Goal: Task Accomplishment & Management: Use online tool/utility

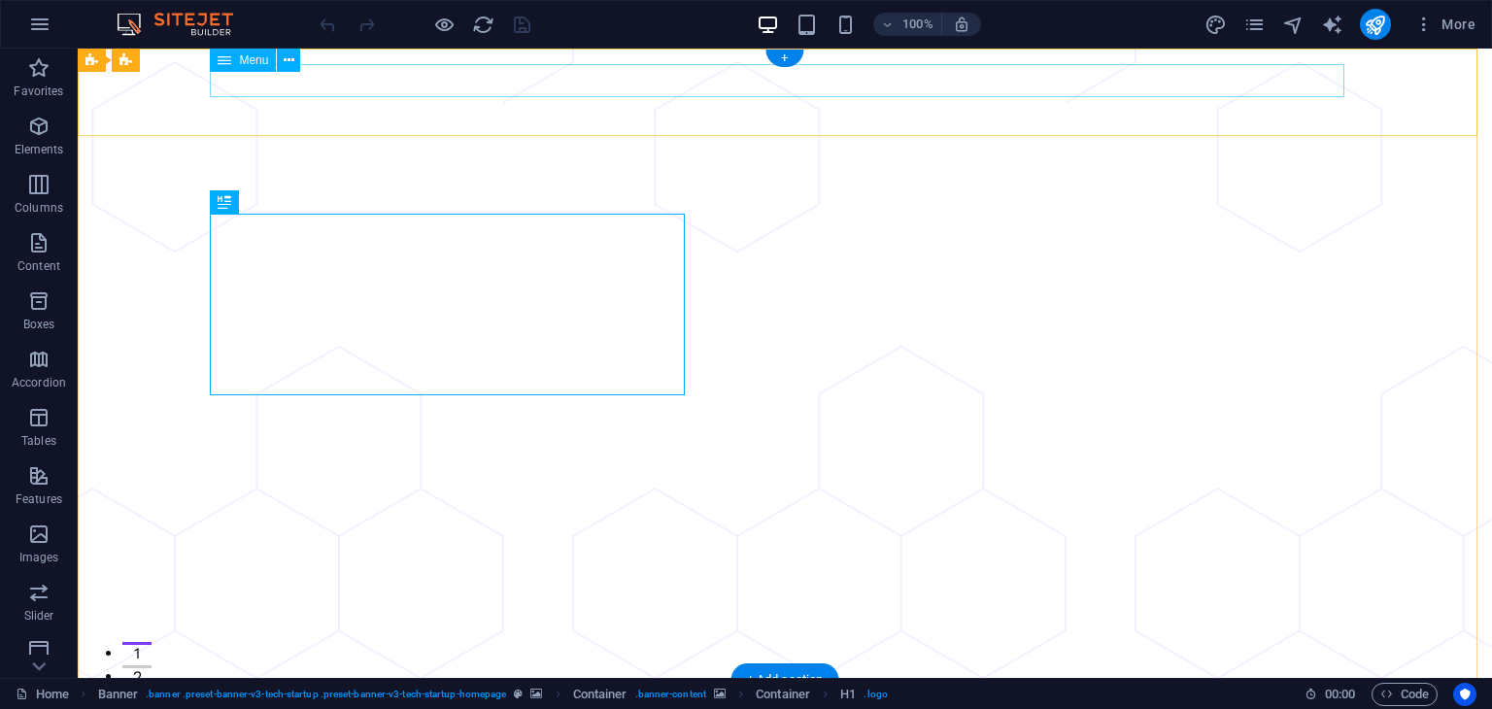
click at [730, 695] on nav "About Pricing Contact Blog" at bounding box center [785, 711] width 1134 height 33
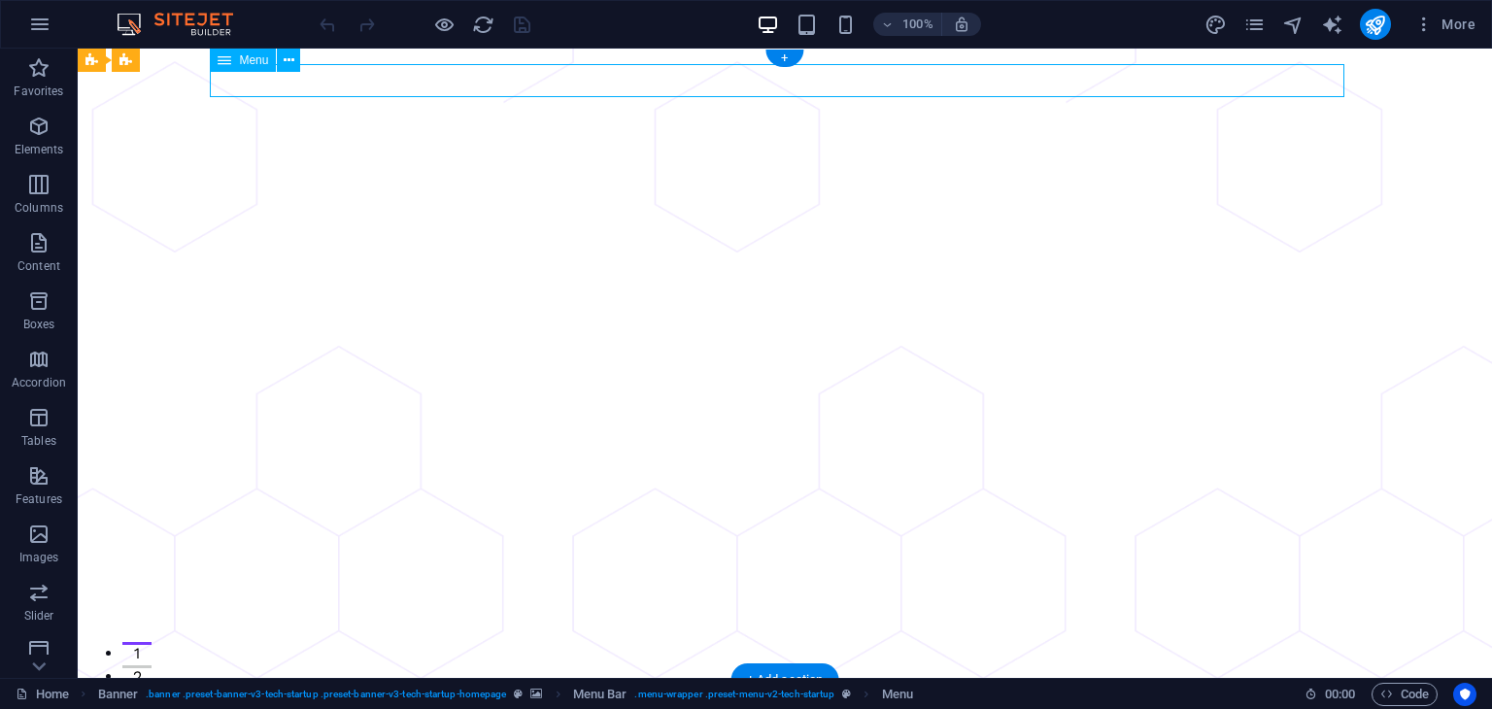
click at [853, 695] on nav "About Pricing Contact Blog" at bounding box center [785, 711] width 1134 height 33
click at [954, 695] on nav "About Pricing Contact Blog" at bounding box center [785, 711] width 1134 height 33
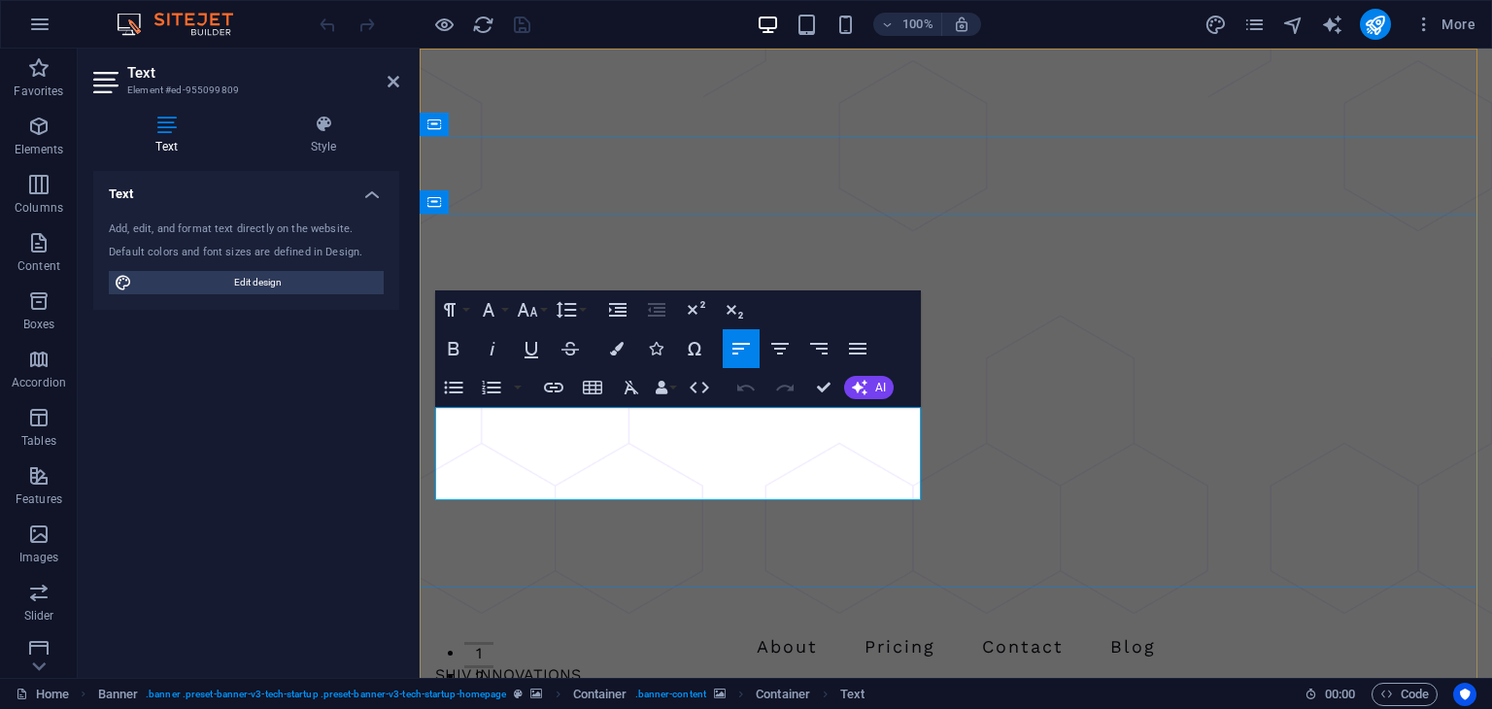
drag, startPoint x: 493, startPoint y: 488, endPoint x: 437, endPoint y: 420, distance: 88.3
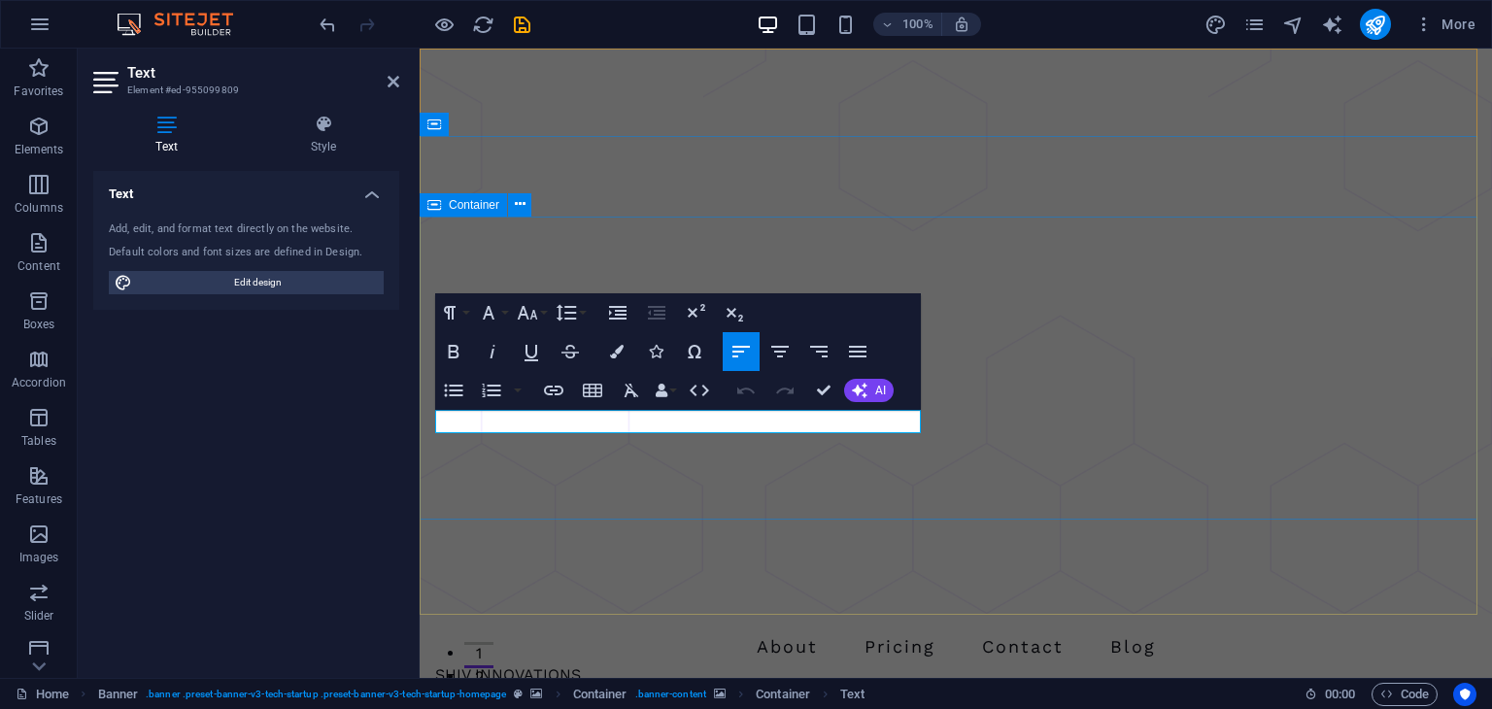
drag, startPoint x: 586, startPoint y: 425, endPoint x: 431, endPoint y: 419, distance: 154.6
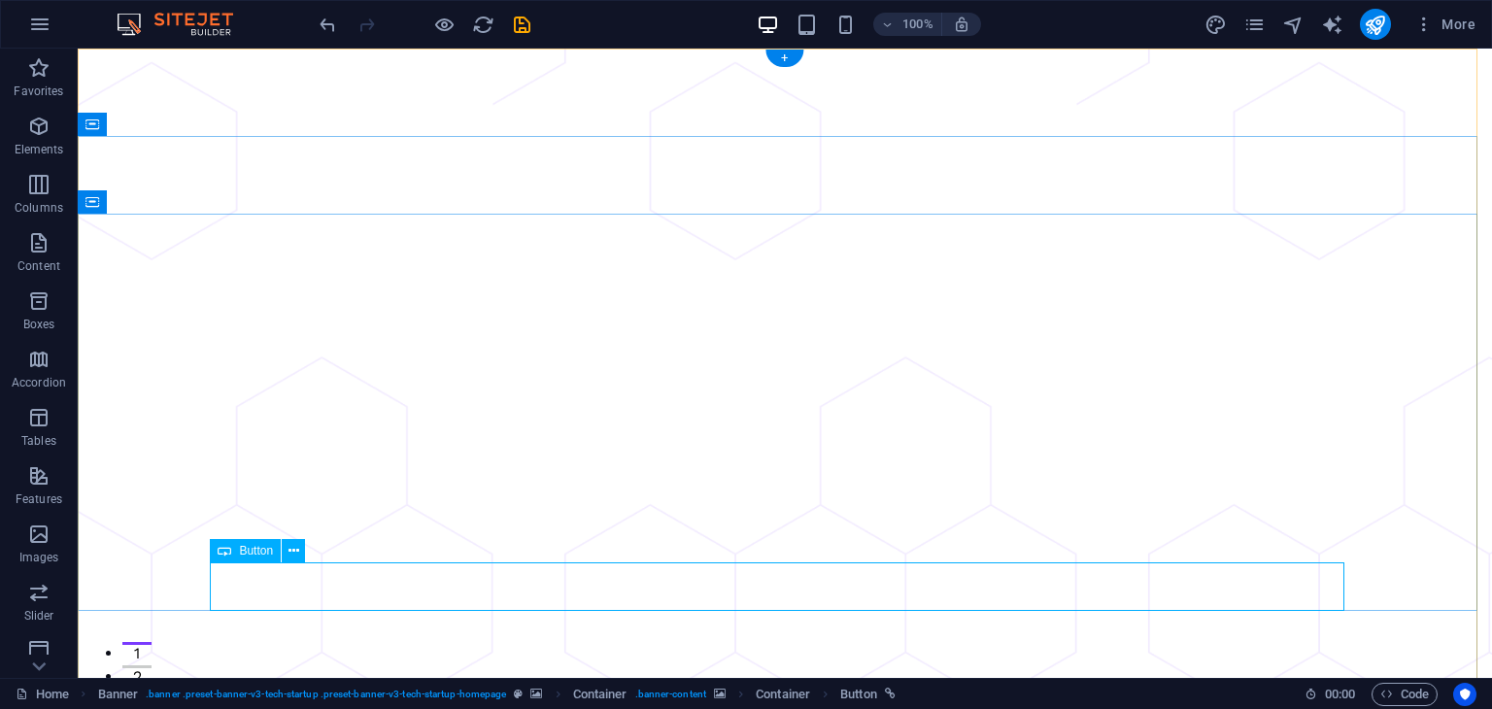
click at [227, 553] on icon at bounding box center [225, 550] width 14 height 23
click at [294, 552] on icon at bounding box center [293, 551] width 11 height 20
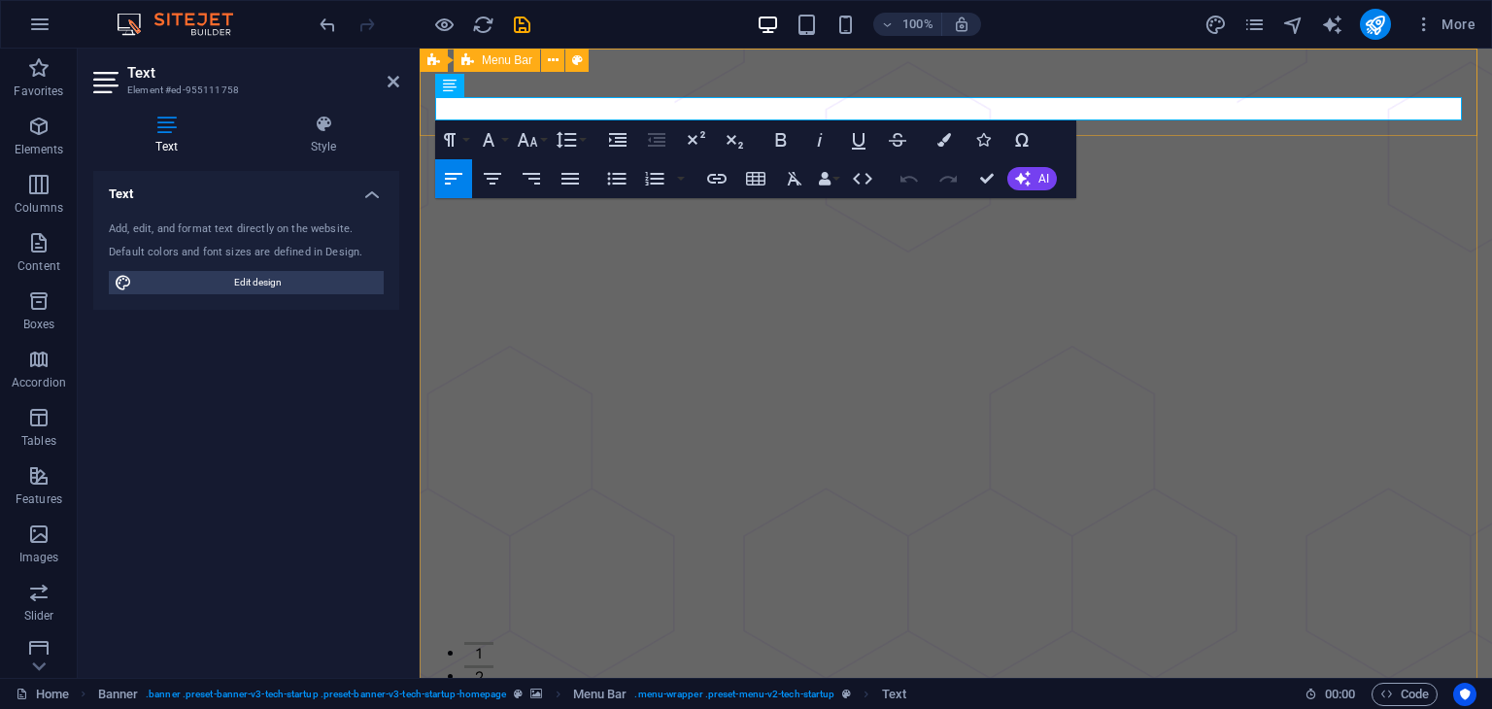
drag, startPoint x: 598, startPoint y: 109, endPoint x: 432, endPoint y: 103, distance: 166.2
click at [769, 145] on button "Bold" at bounding box center [780, 139] width 37 height 39
click at [1026, 179] on icon "button" at bounding box center [1023, 179] width 16 height 16
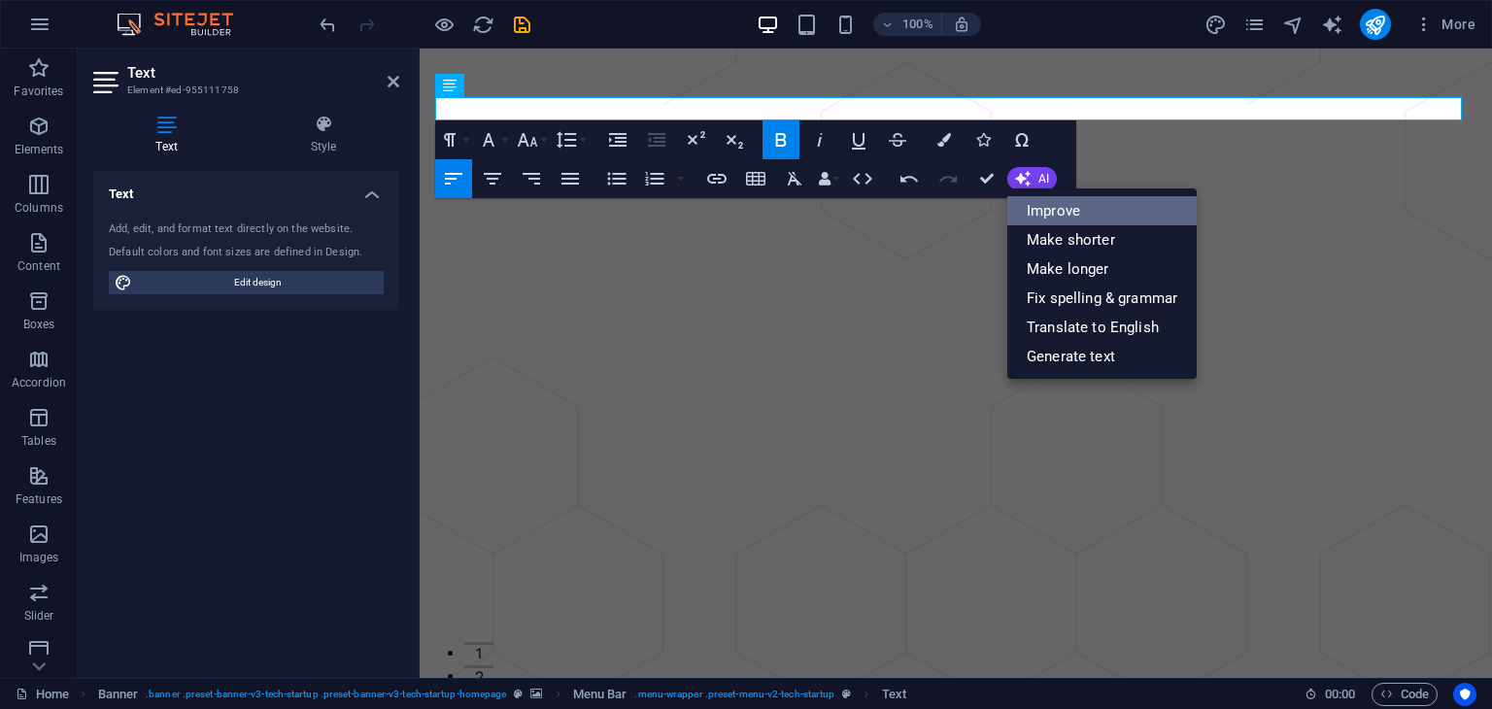
click at [1103, 215] on link "Improve" at bounding box center [1101, 210] width 189 height 29
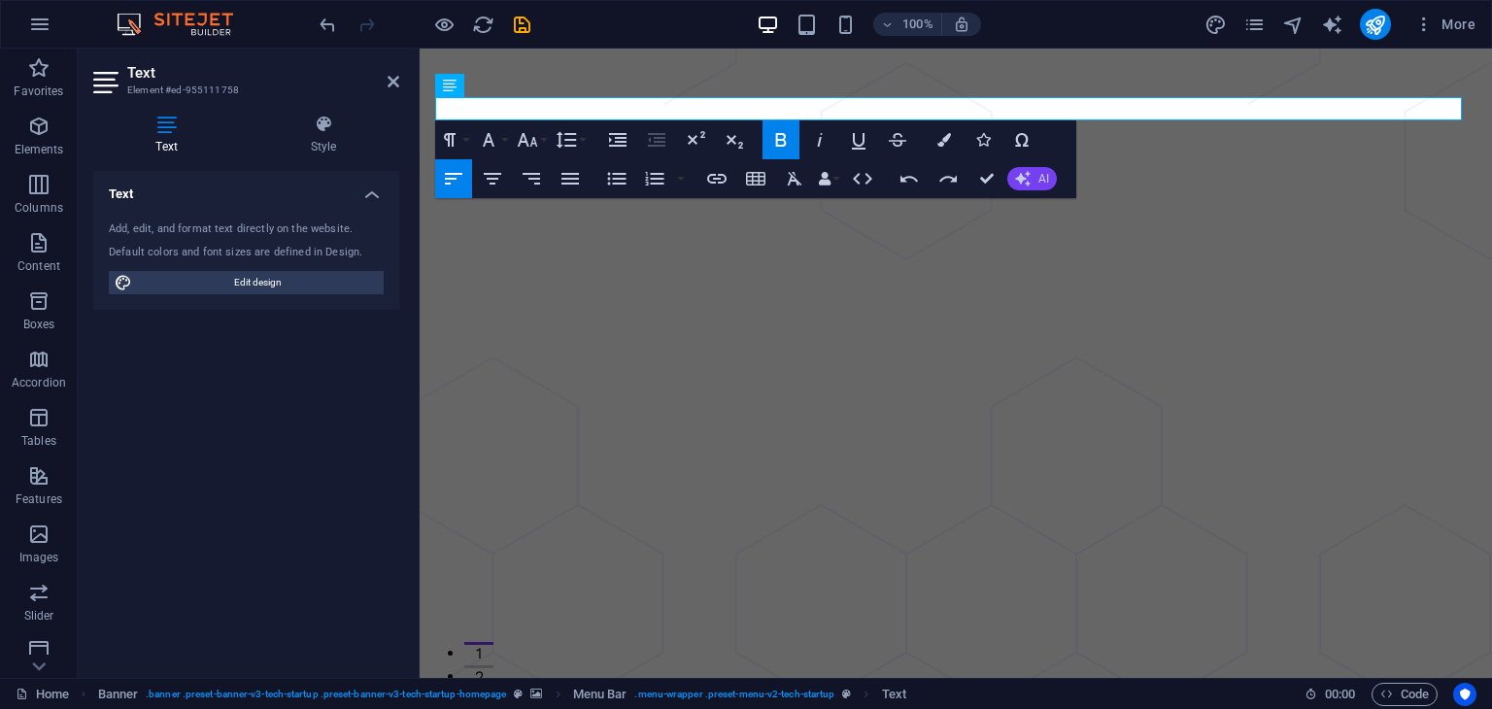
click at [1032, 186] on button "AI" at bounding box center [1032, 178] width 50 height 23
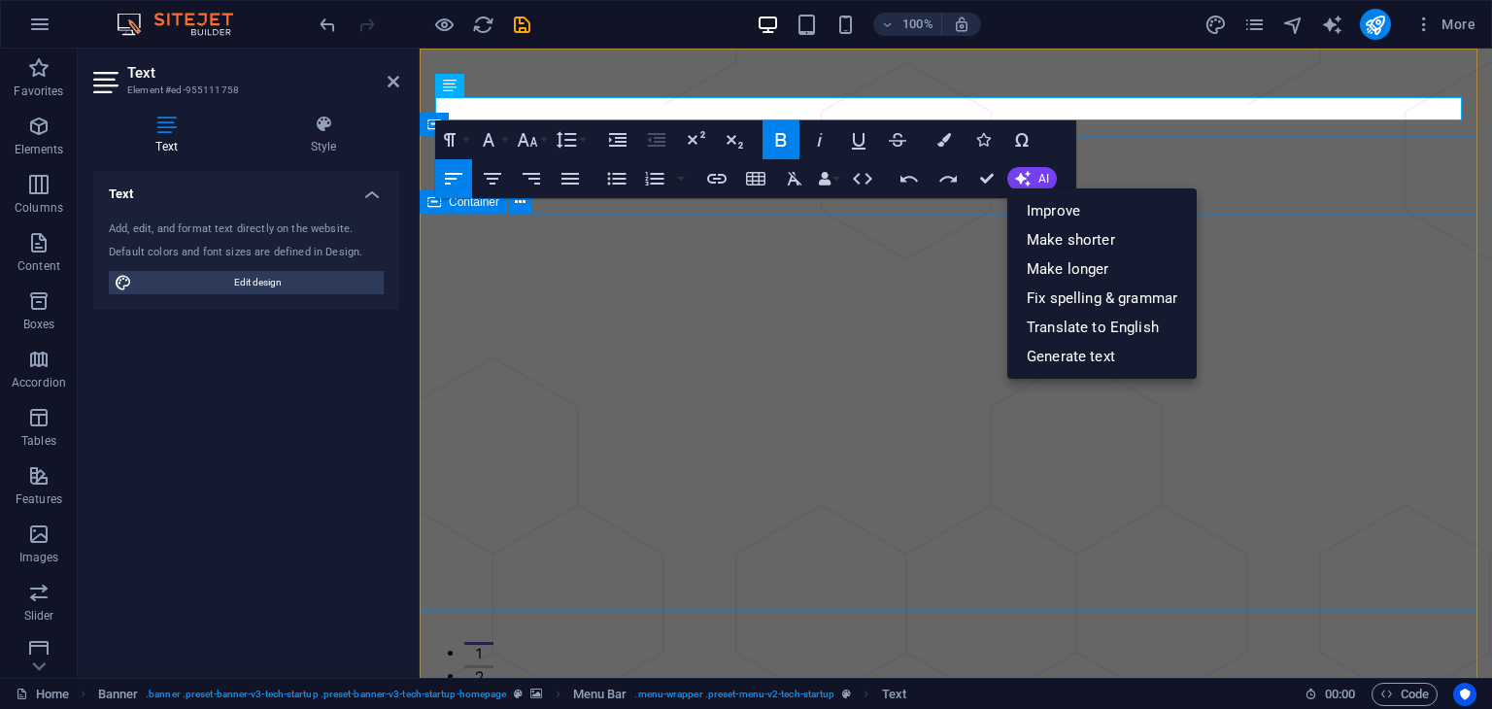
drag, startPoint x: 1059, startPoint y: 502, endPoint x: 1403, endPoint y: 502, distance: 343.8
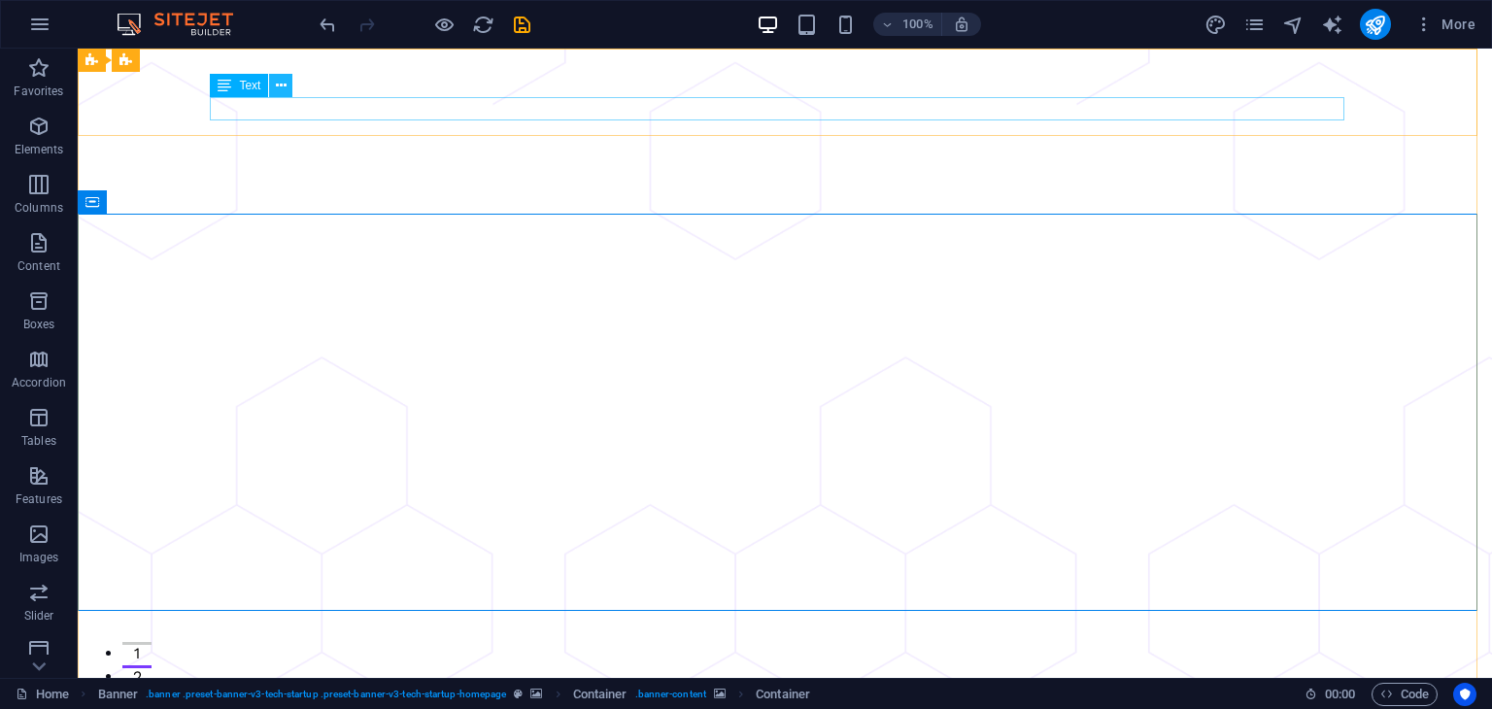
click at [284, 85] on icon at bounding box center [281, 86] width 11 height 20
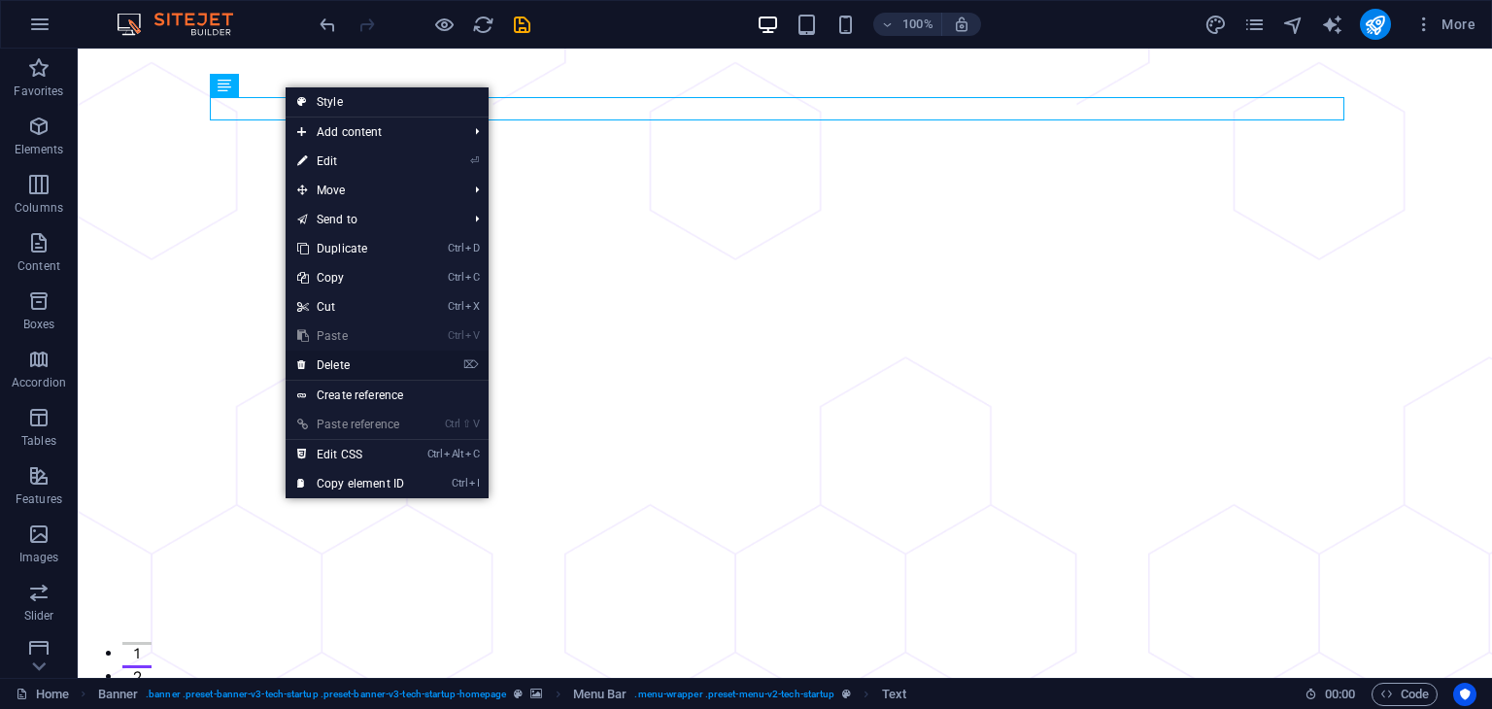
click at [381, 366] on link "⌦ Delete" at bounding box center [351, 365] width 130 height 29
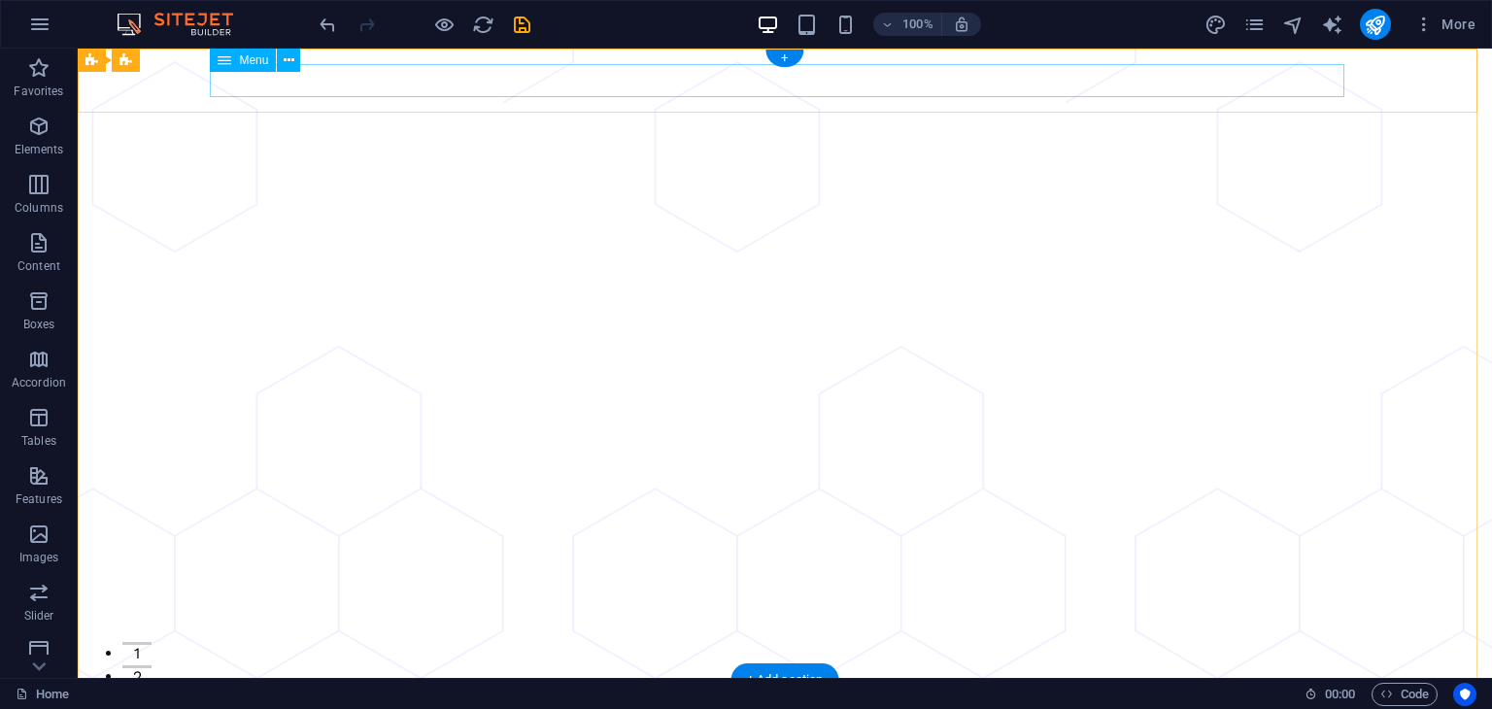
click at [227, 695] on nav "About Pricing Contact Blog" at bounding box center [785, 711] width 1134 height 33
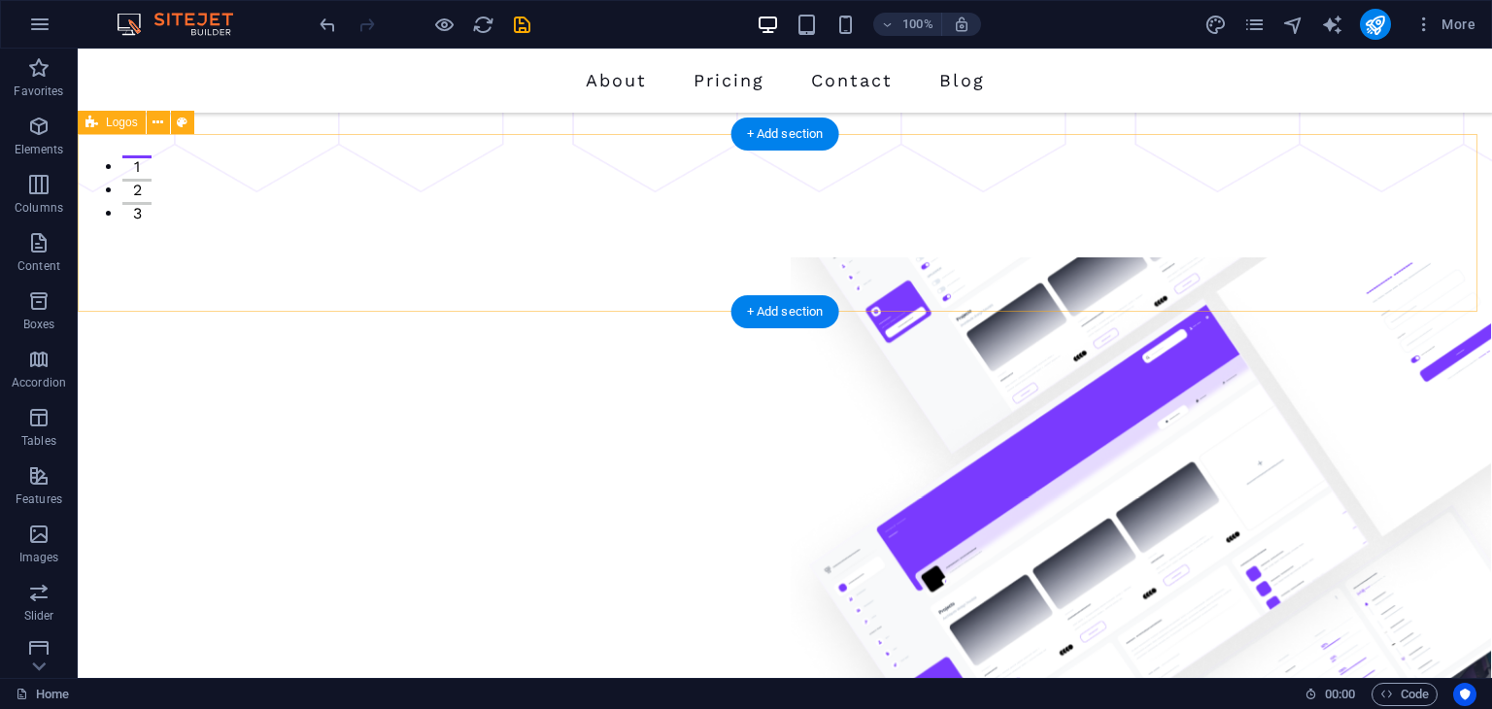
scroll to position [486, 0]
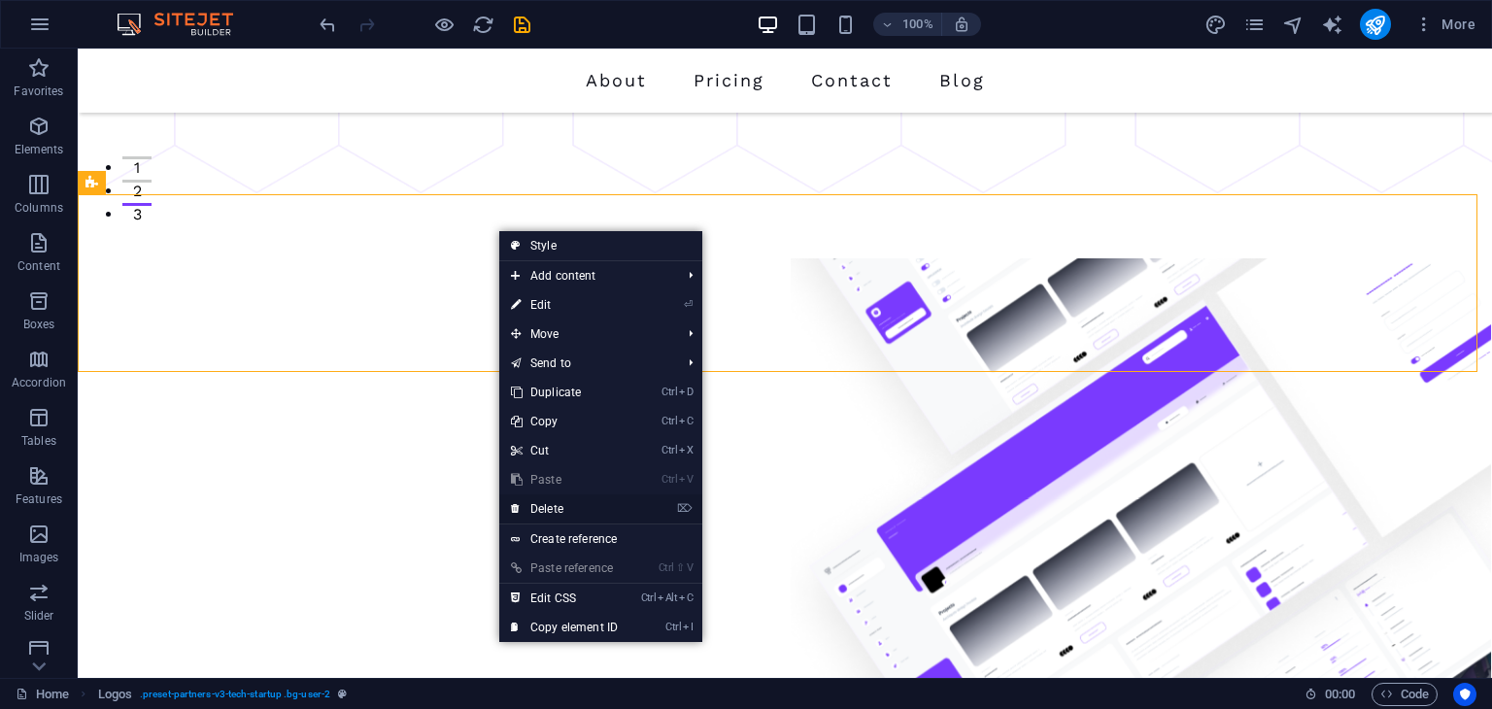
click at [594, 511] on link "⌦ Delete" at bounding box center [564, 508] width 130 height 29
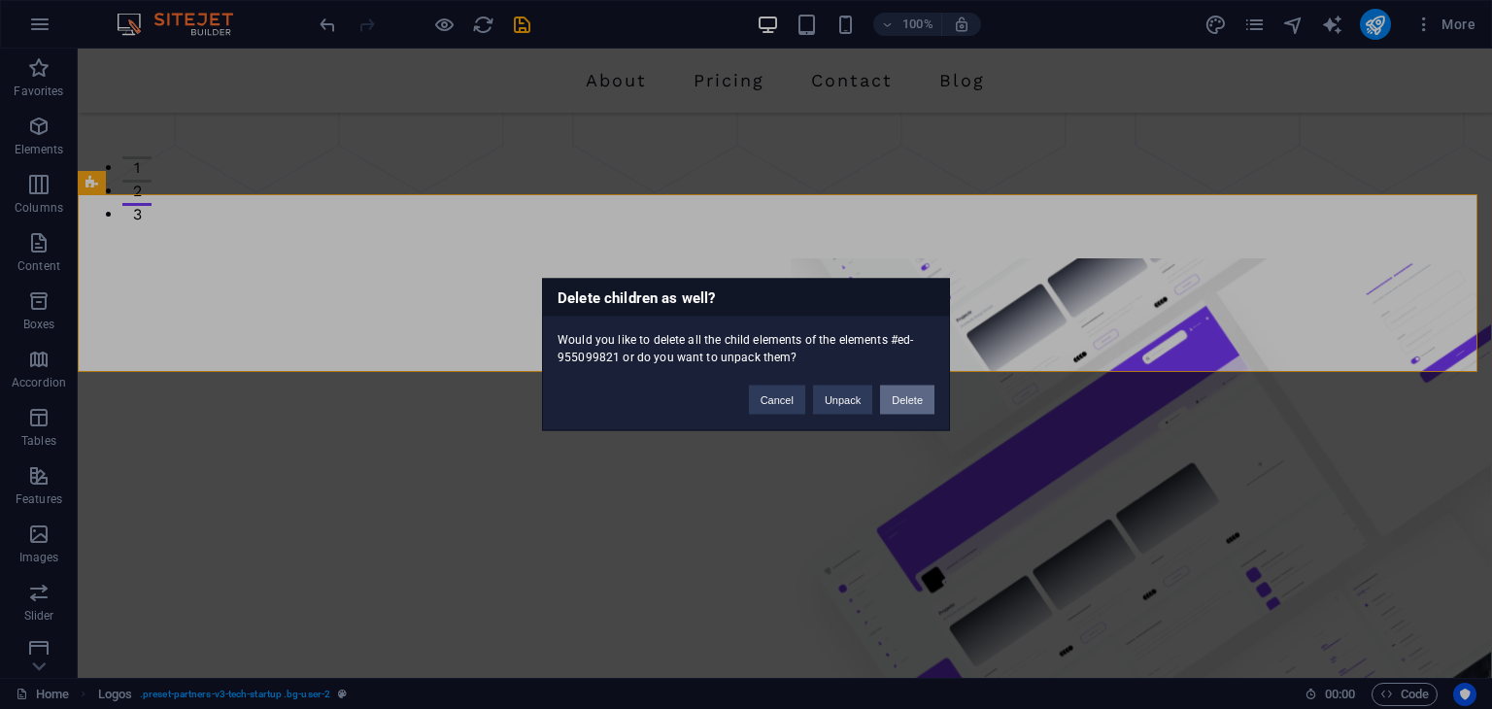
click at [928, 403] on button "Delete" at bounding box center [907, 400] width 54 height 29
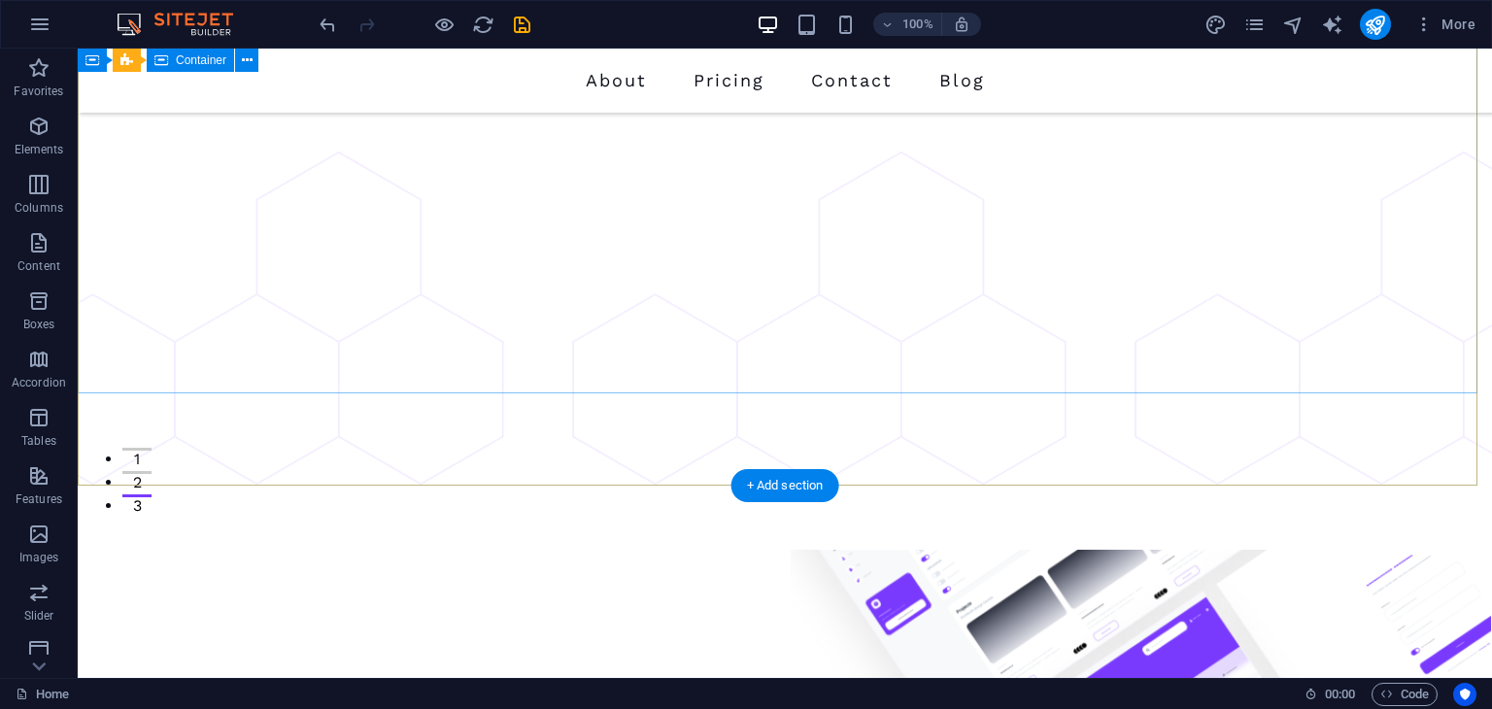
scroll to position [0, 0]
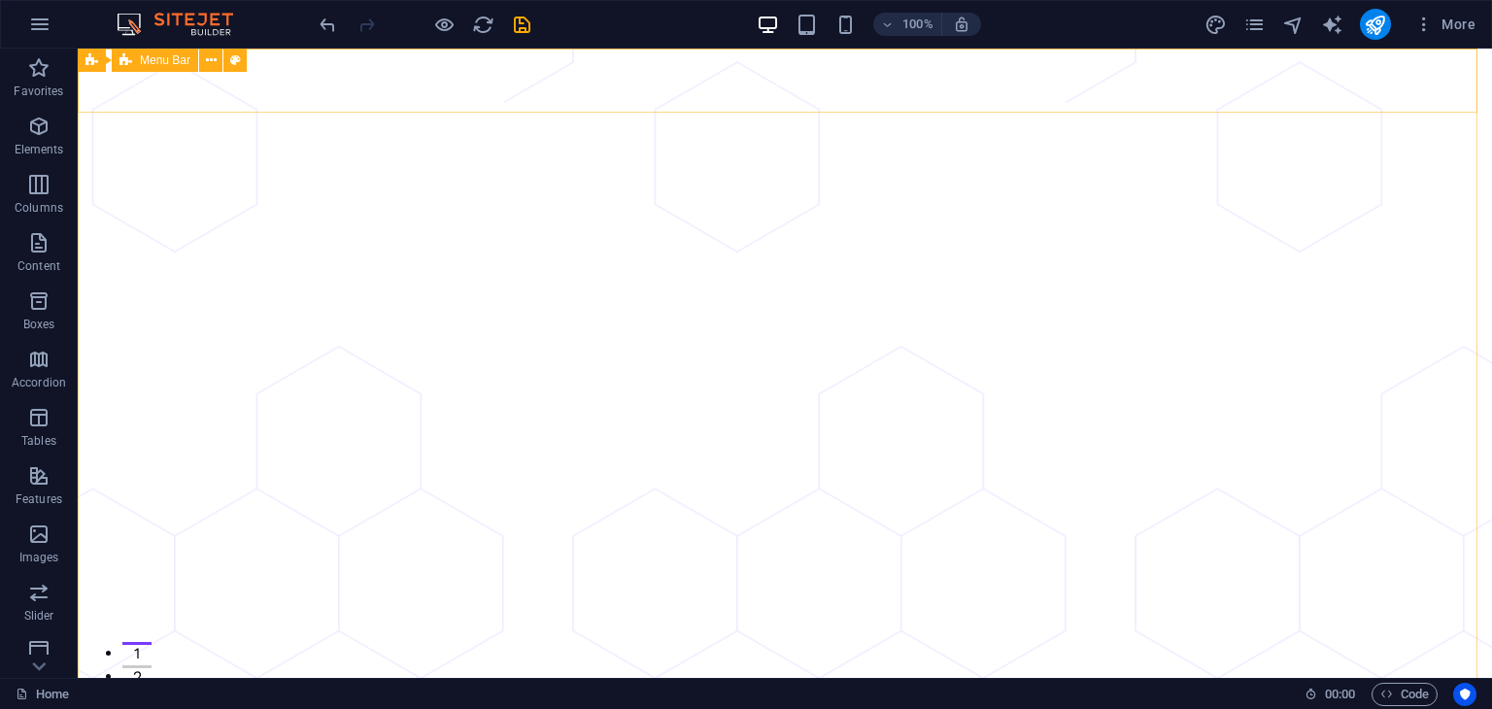
click at [186, 70] on div "Menu Bar" at bounding box center [155, 60] width 86 height 23
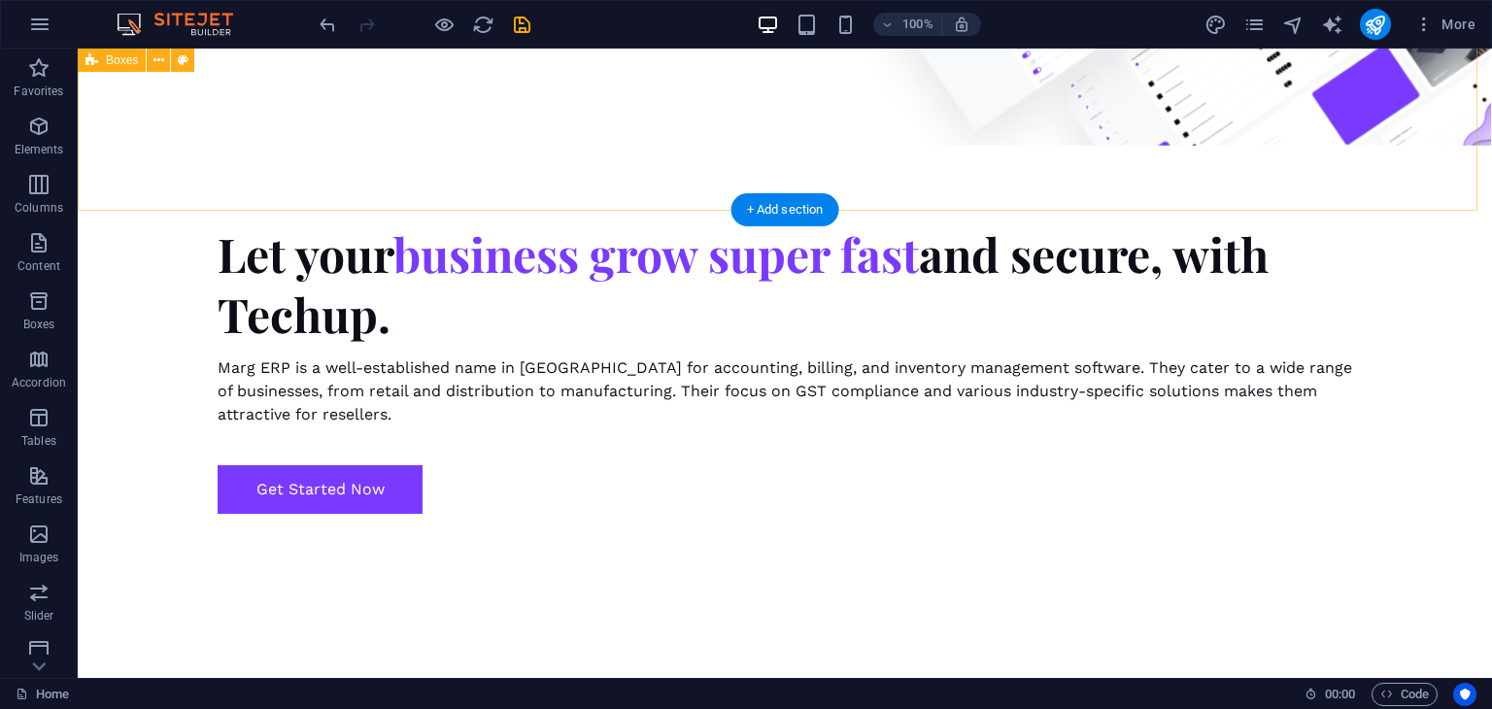
scroll to position [1554, 0]
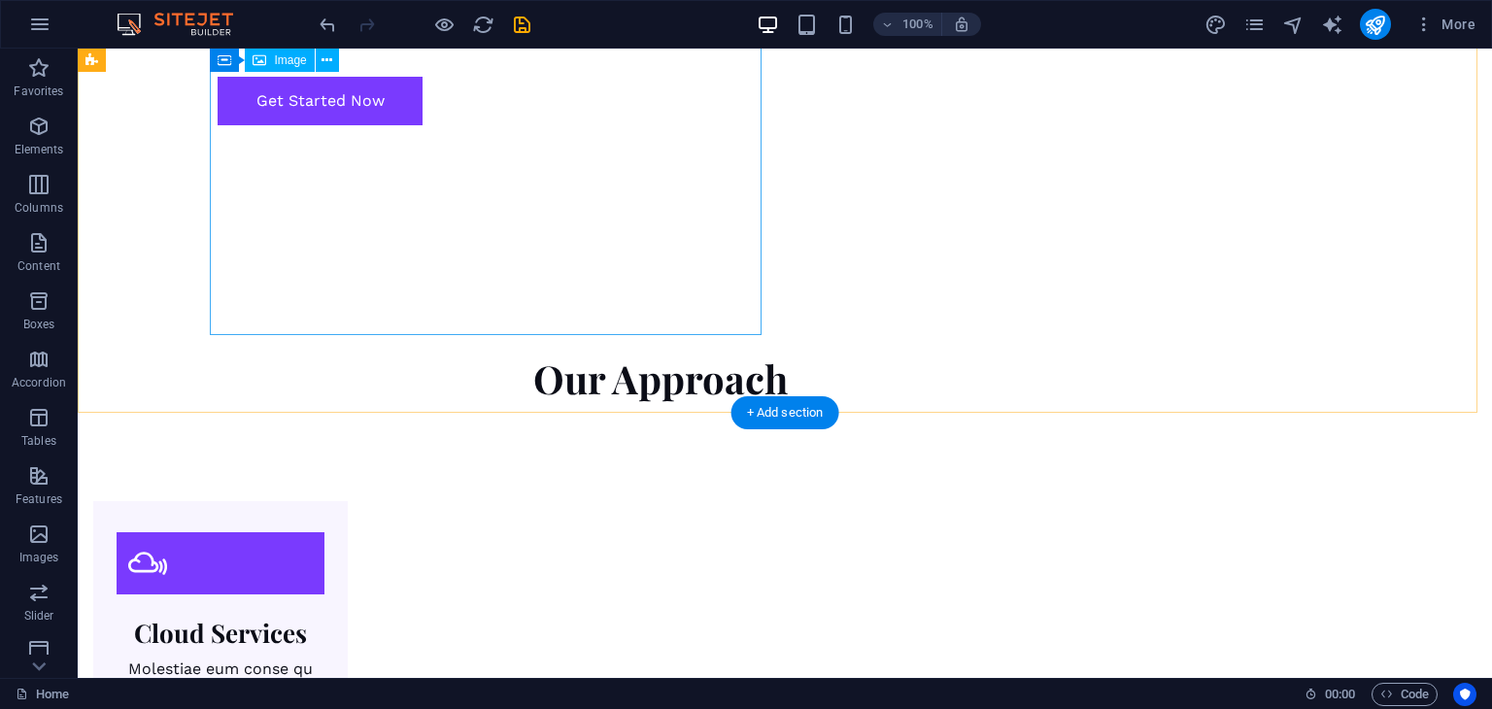
select select "px"
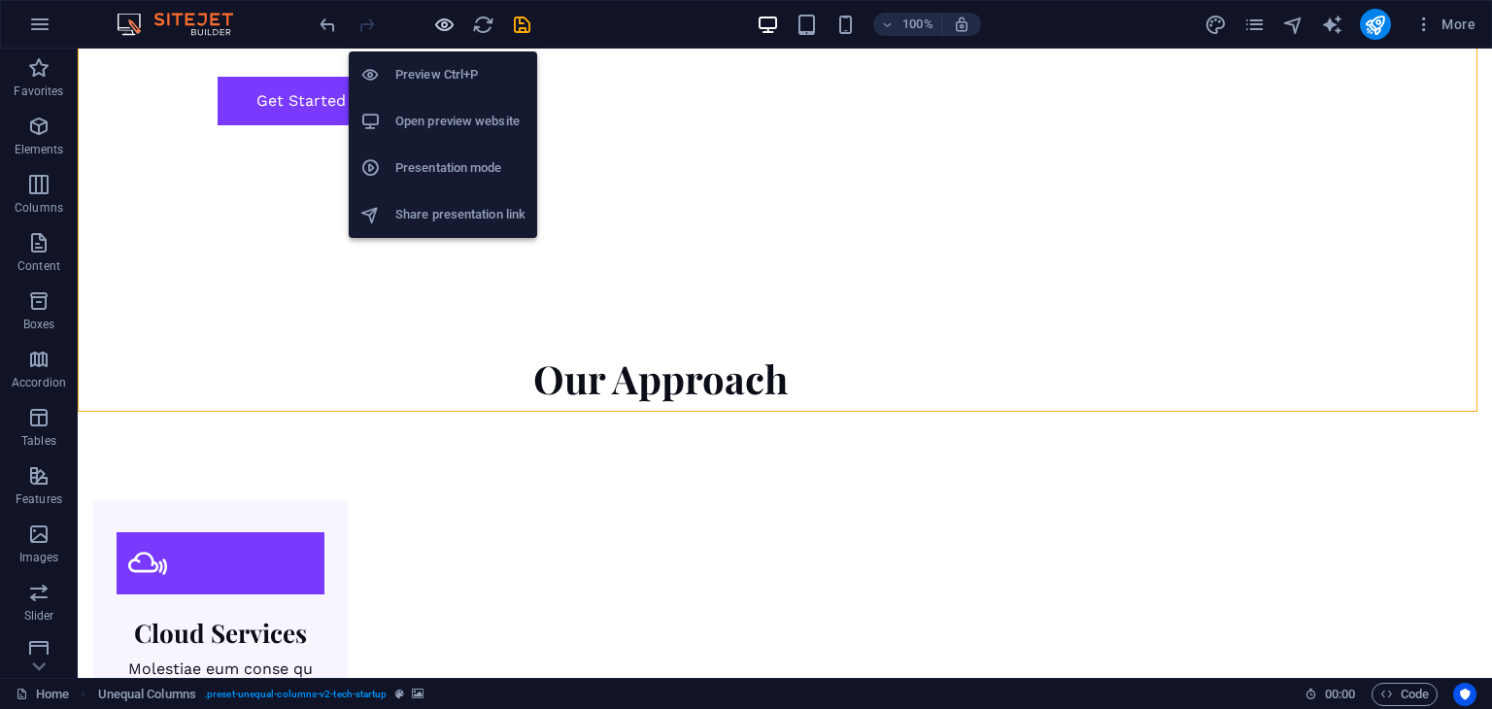
click at [453, 20] on icon "button" at bounding box center [444, 25] width 22 height 22
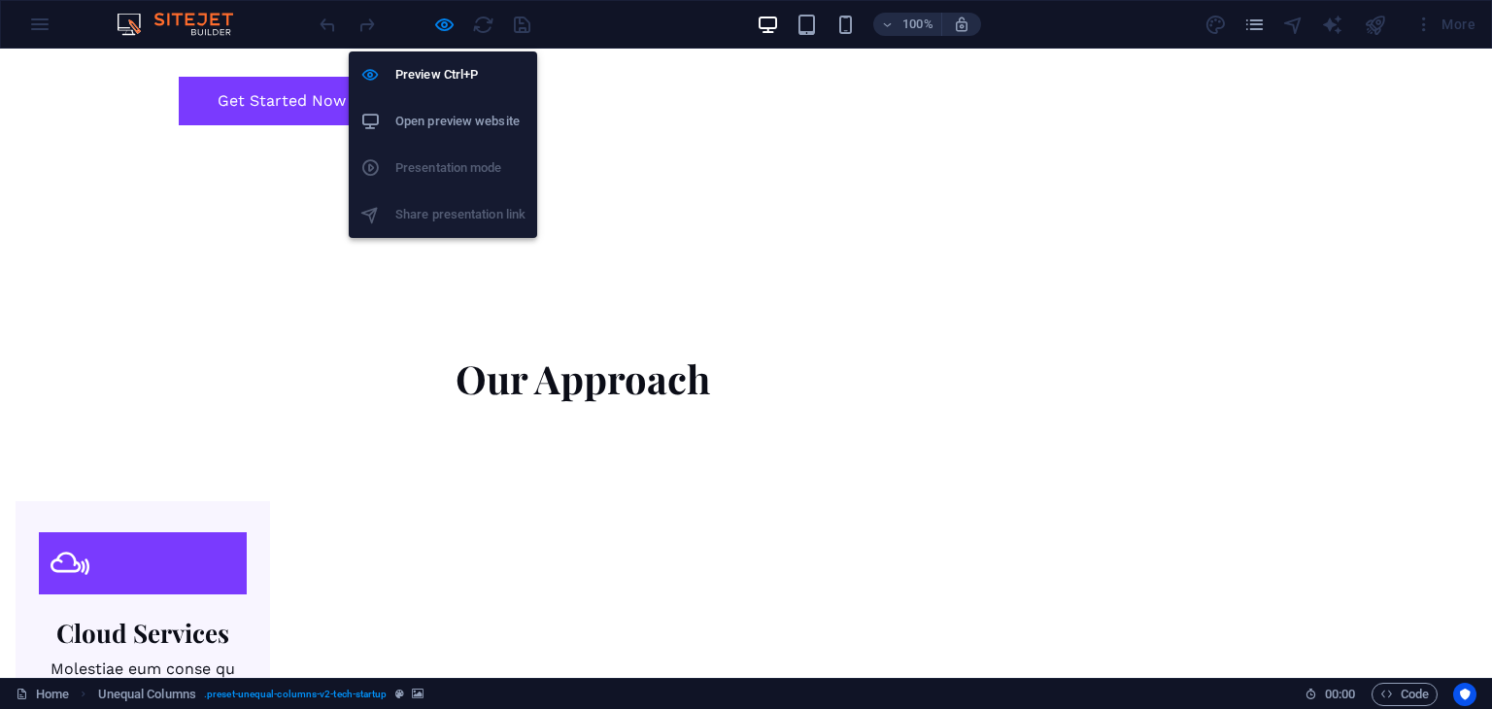
click at [476, 114] on h6 "Open preview website" at bounding box center [460, 121] width 130 height 23
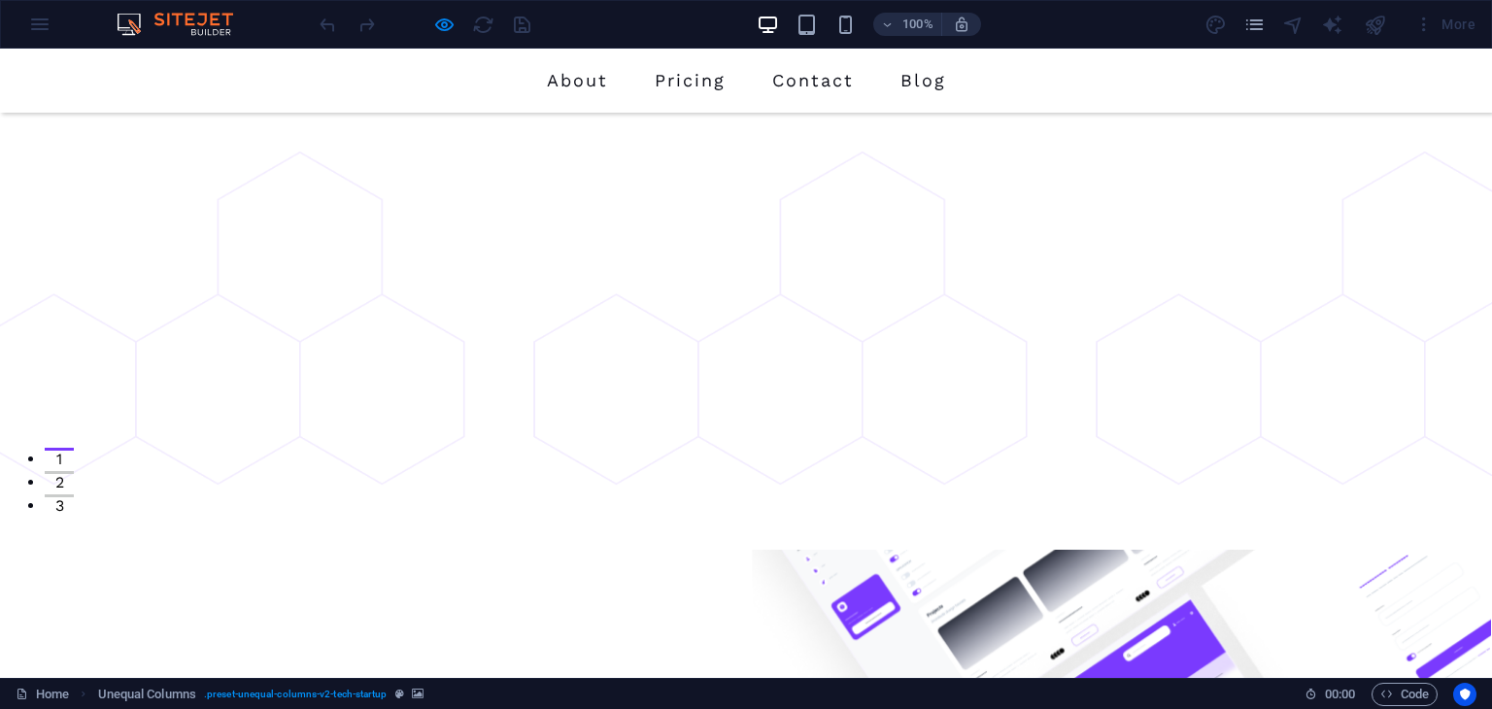
scroll to position [0, 0]
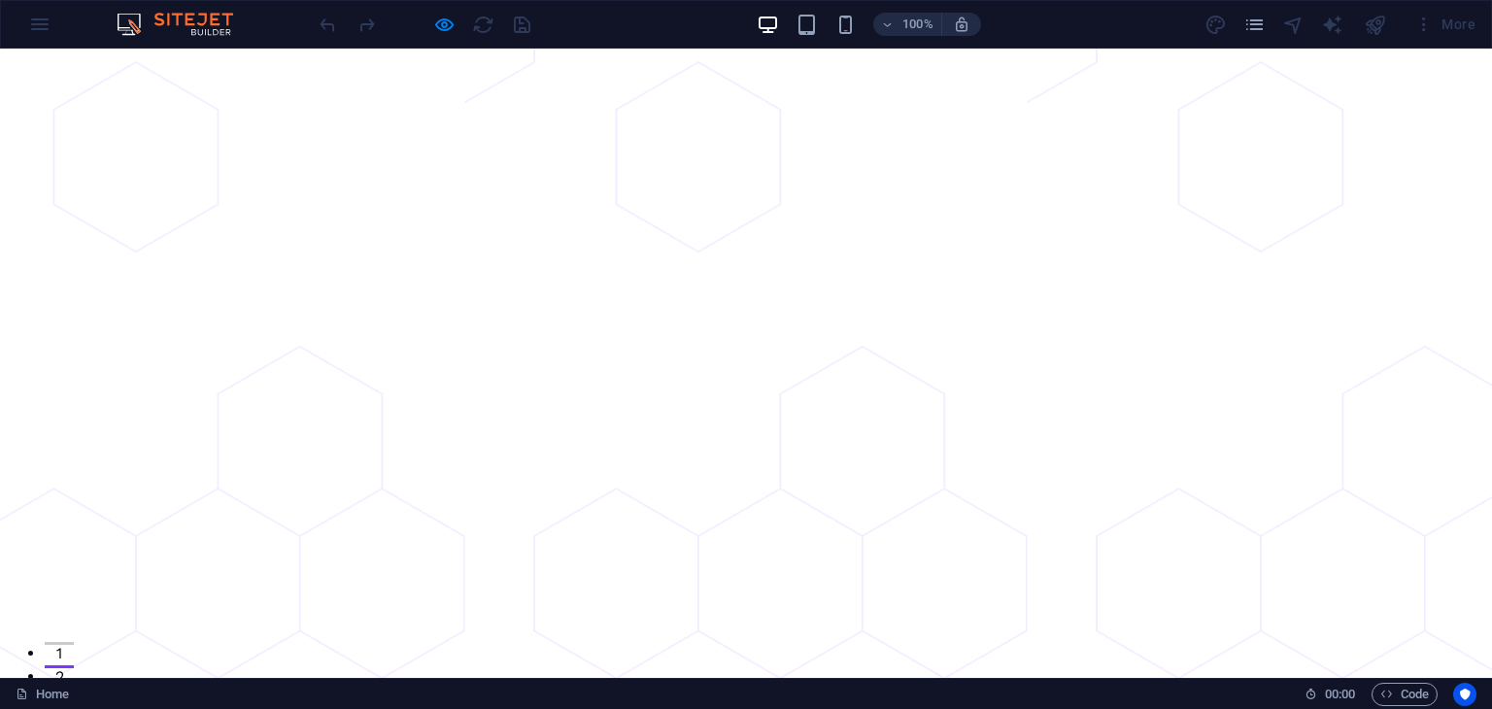
click at [509, 32] on div at bounding box center [425, 24] width 218 height 31
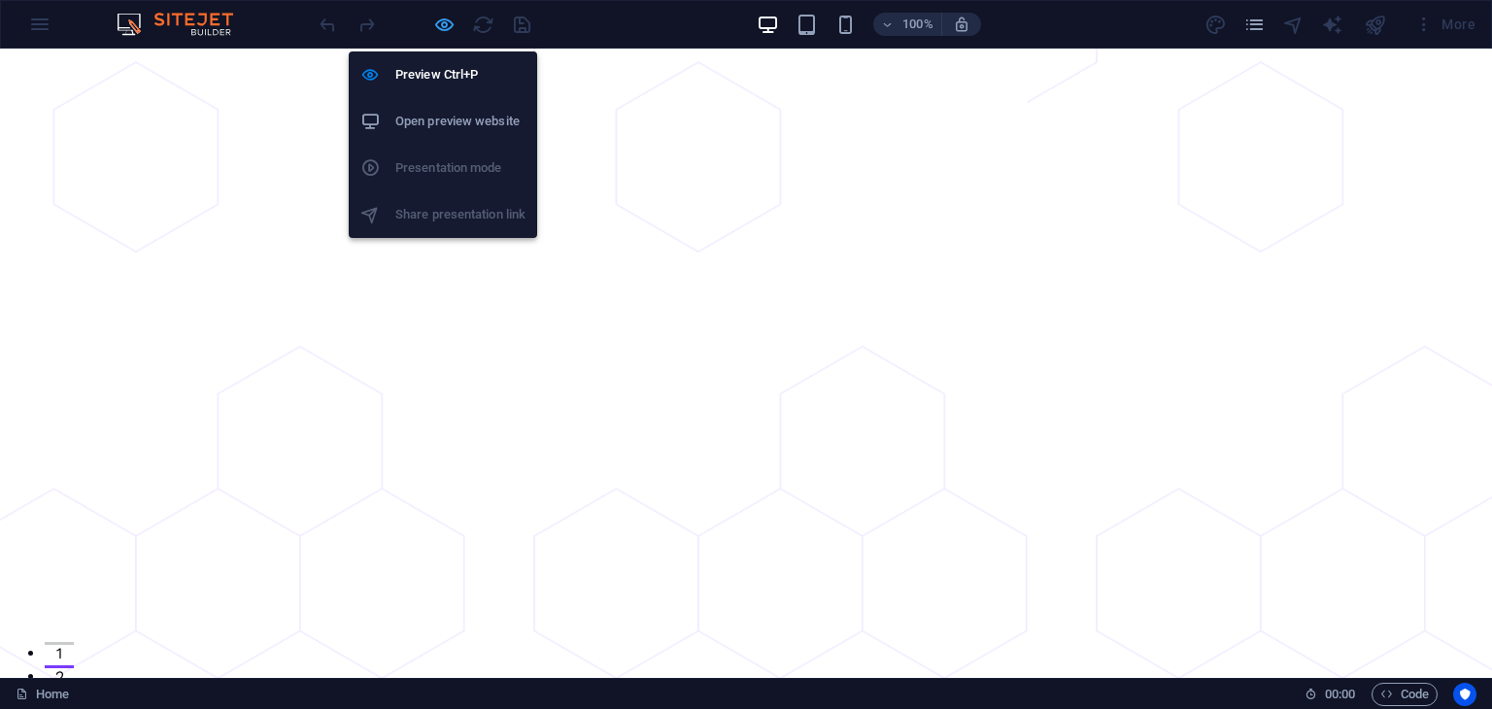
click at [444, 30] on icon "button" at bounding box center [444, 25] width 22 height 22
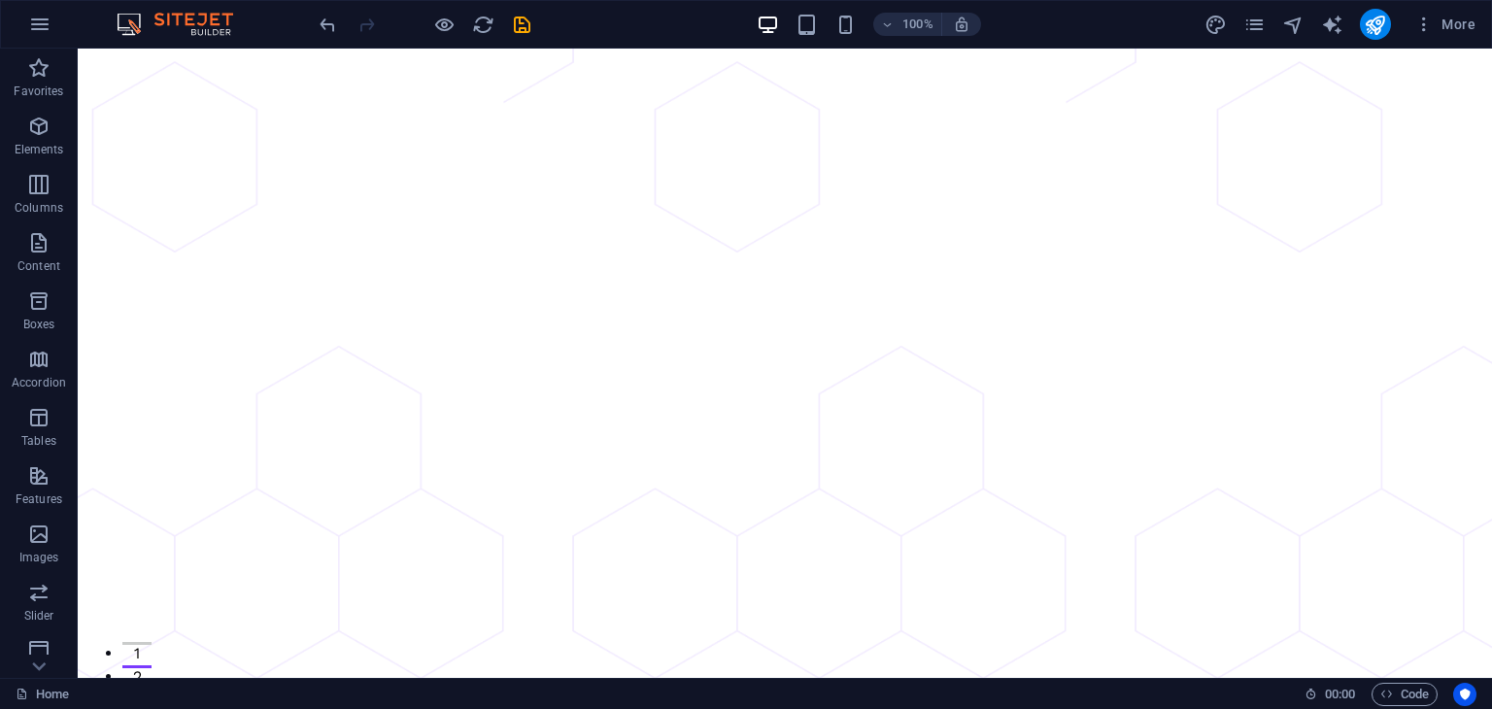
click at [511, 27] on icon "save" at bounding box center [522, 25] width 22 height 22
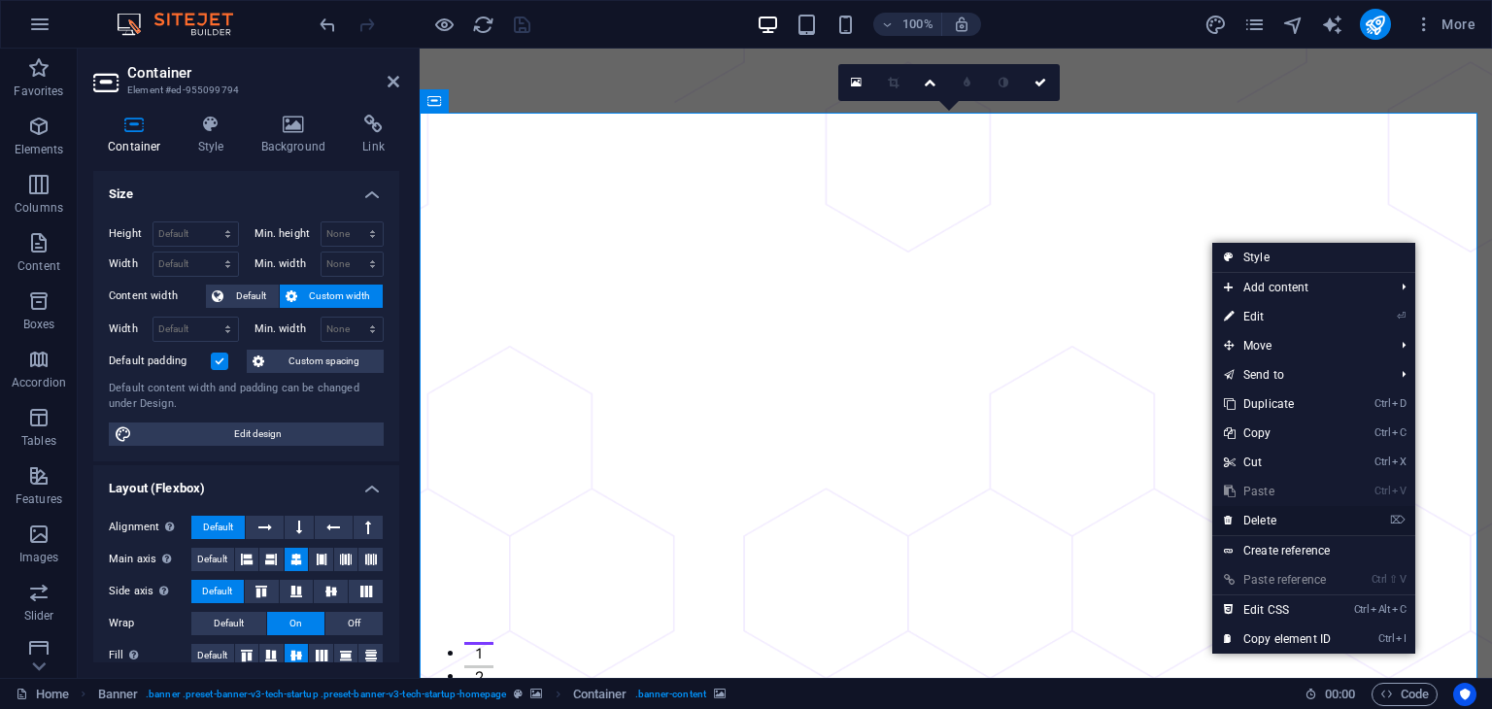
click at [1294, 515] on link "⌦ Delete" at bounding box center [1277, 520] width 130 height 29
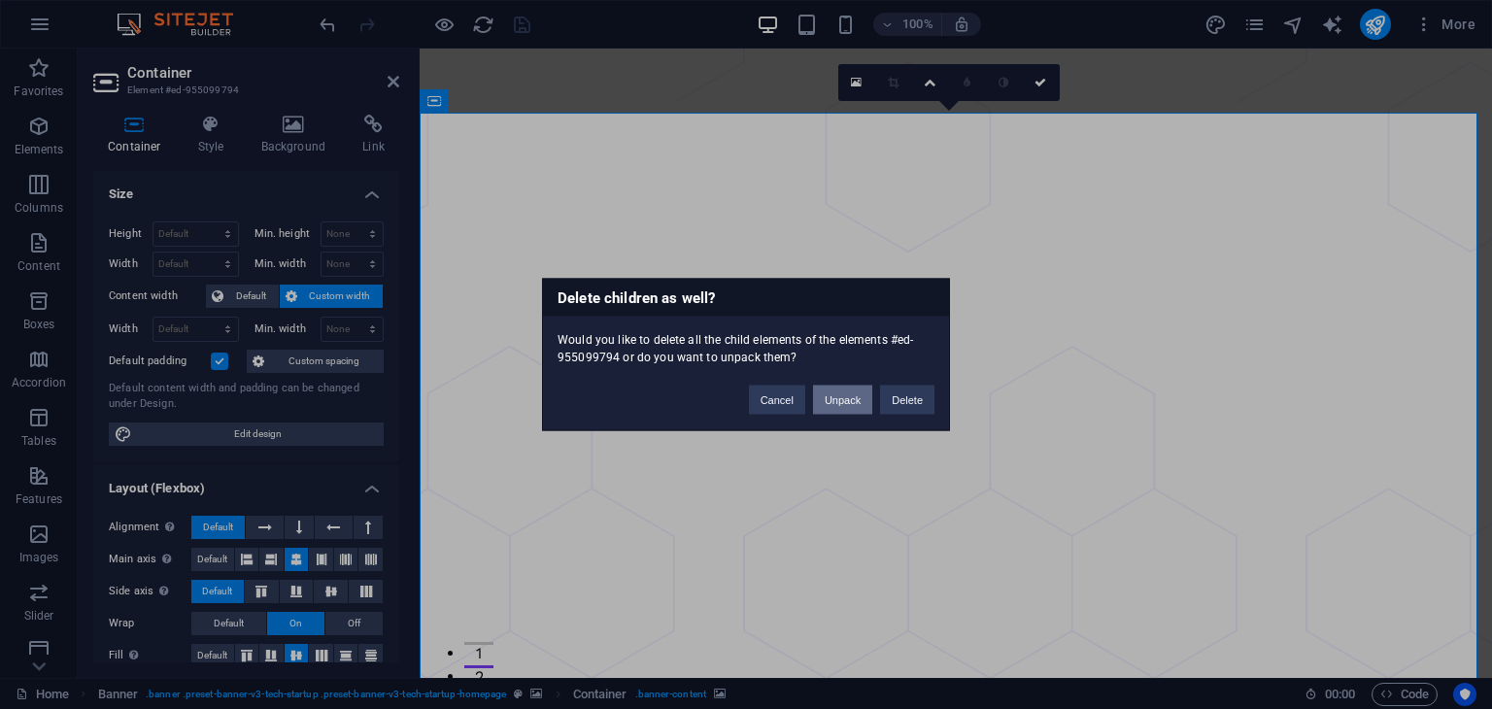
drag, startPoint x: 843, startPoint y: 391, endPoint x: 976, endPoint y: 288, distance: 168.2
click at [843, 391] on button "Unpack" at bounding box center [842, 400] width 59 height 29
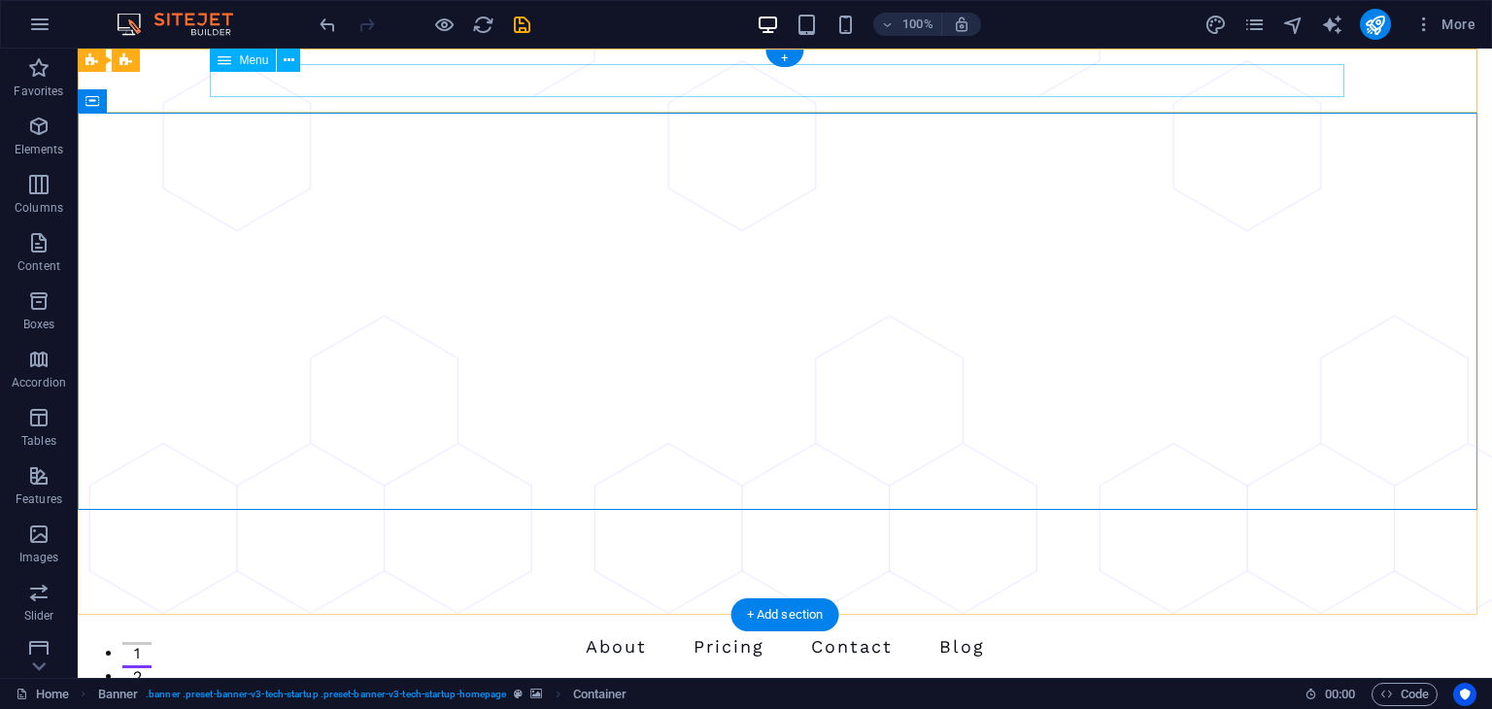
click at [1081, 630] on nav "About Pricing Contact Blog" at bounding box center [785, 646] width 1134 height 33
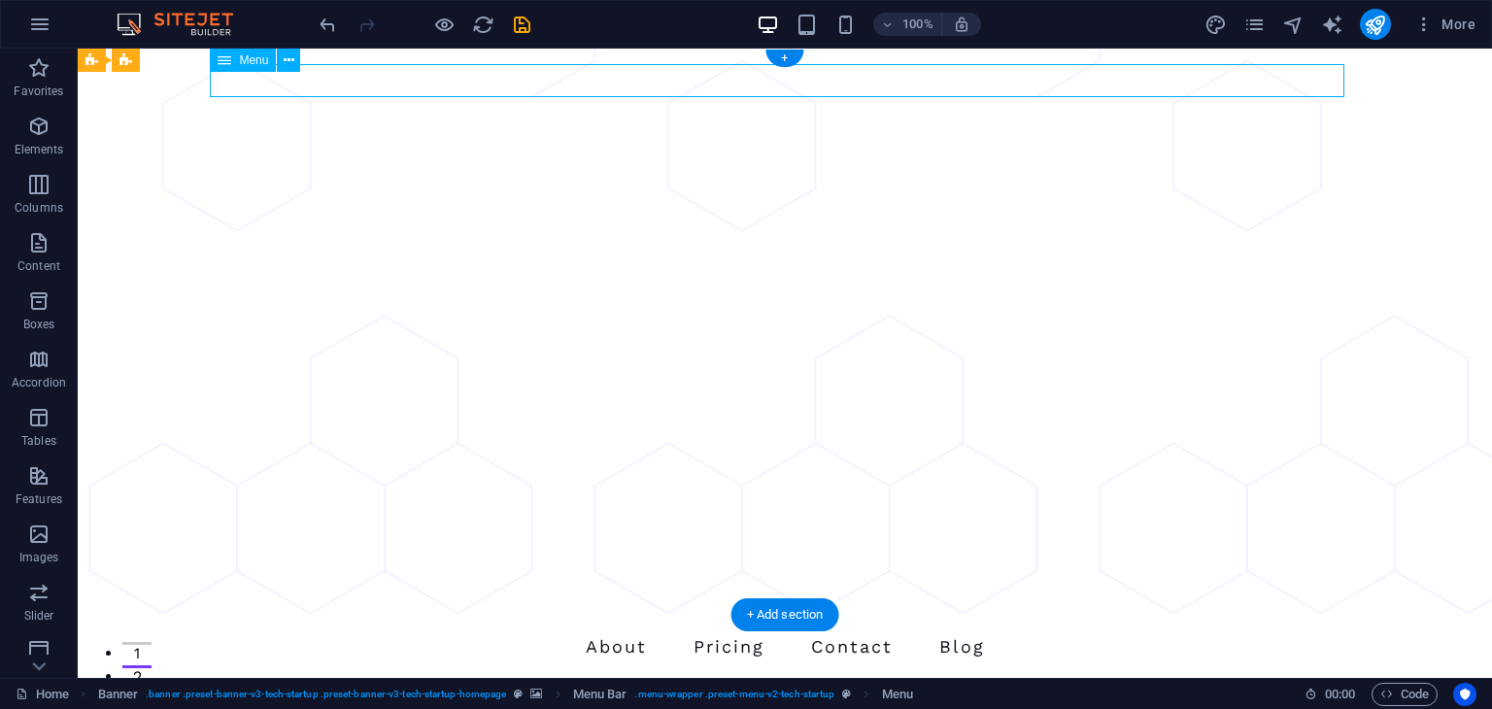
click at [1081, 630] on nav "About Pricing Contact Blog" at bounding box center [785, 646] width 1134 height 33
select select "1"
select select
select select "2"
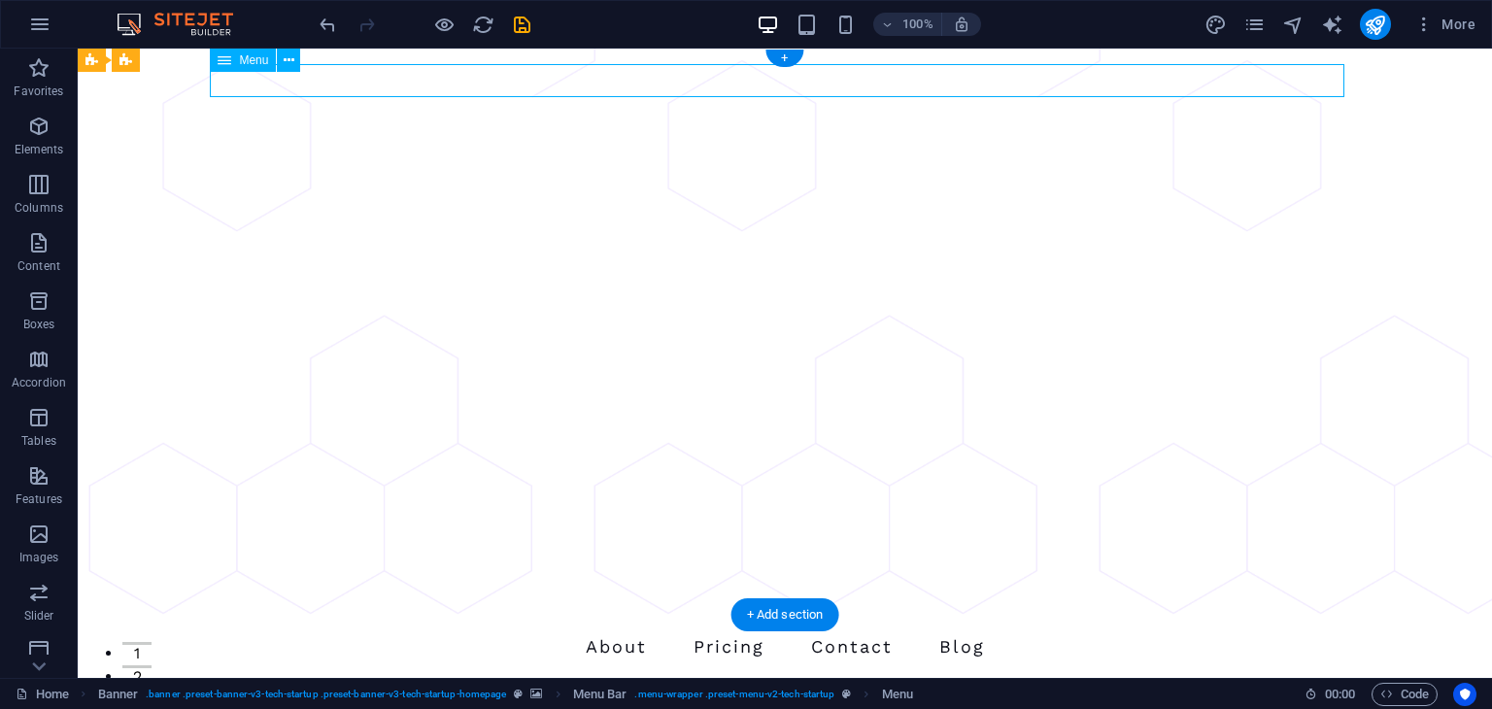
select select
select select "3"
select select
select select "4"
select select
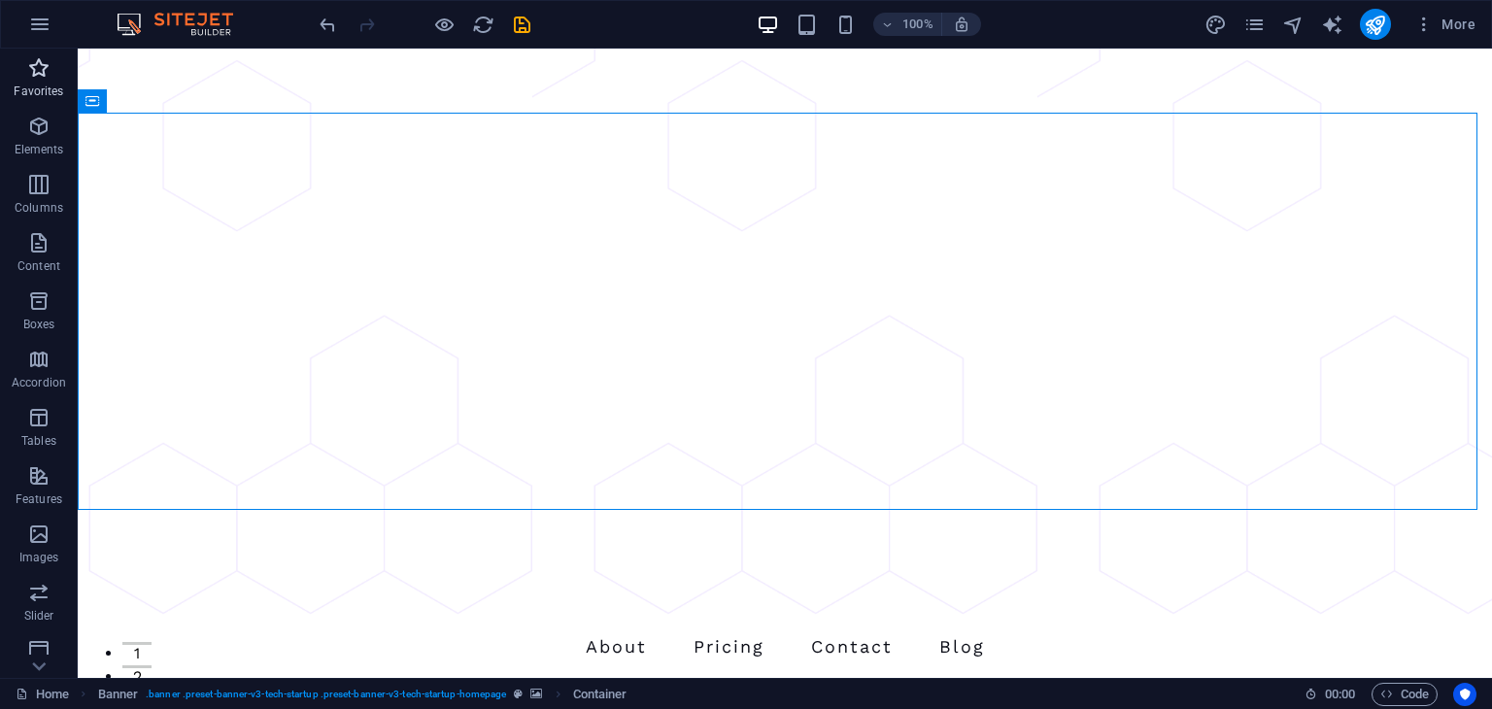
click at [39, 61] on icon "button" at bounding box center [38, 67] width 23 height 23
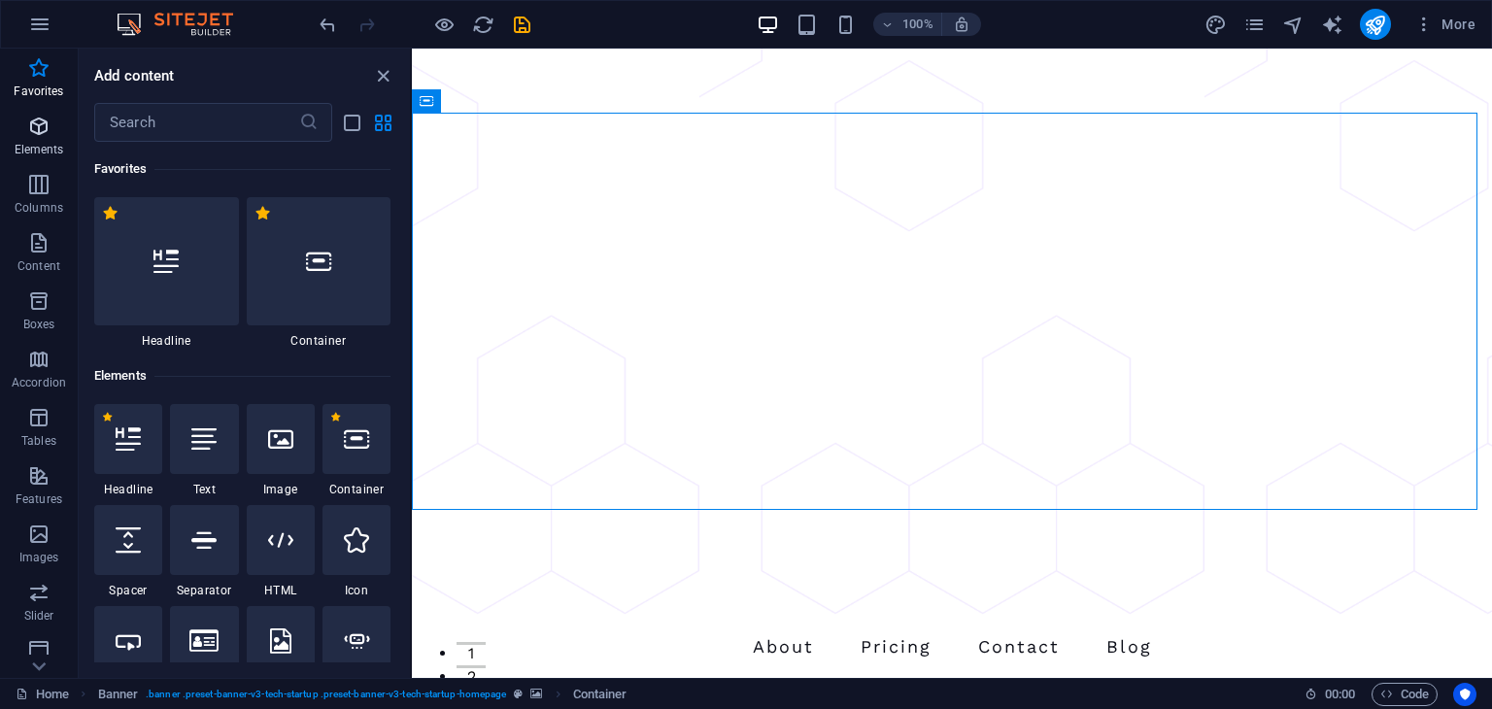
click at [39, 144] on p "Elements" at bounding box center [40, 150] width 50 height 16
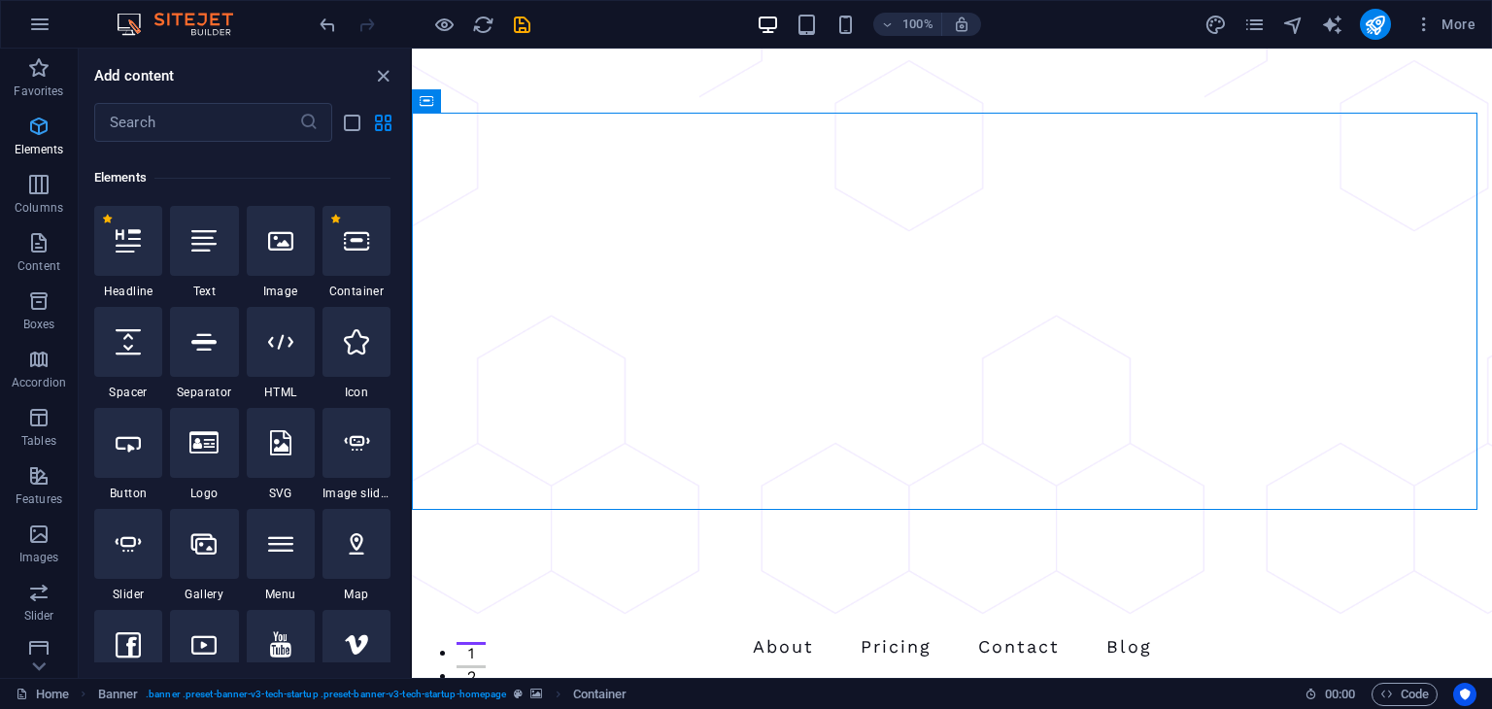
scroll to position [206, 0]
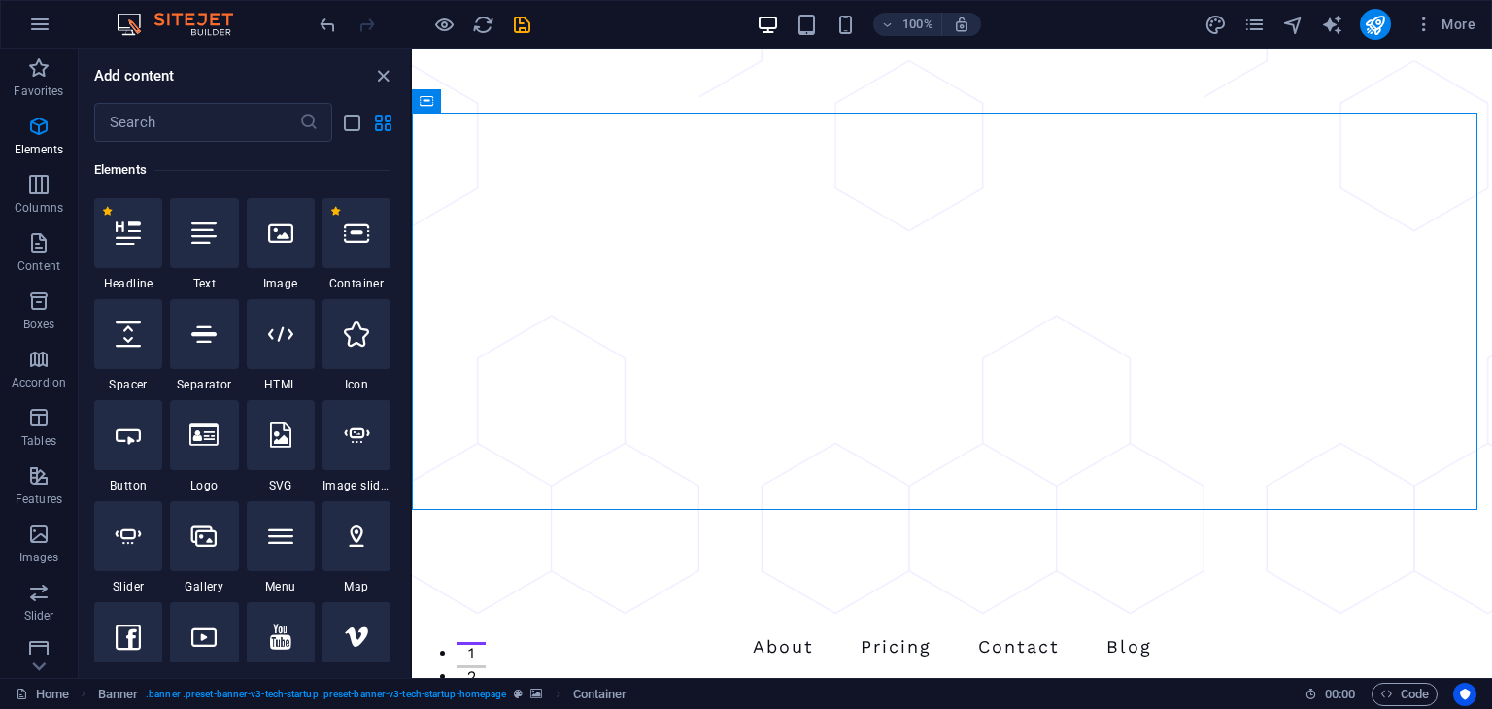
click at [386, 79] on icon "close panel" at bounding box center [383, 76] width 22 height 22
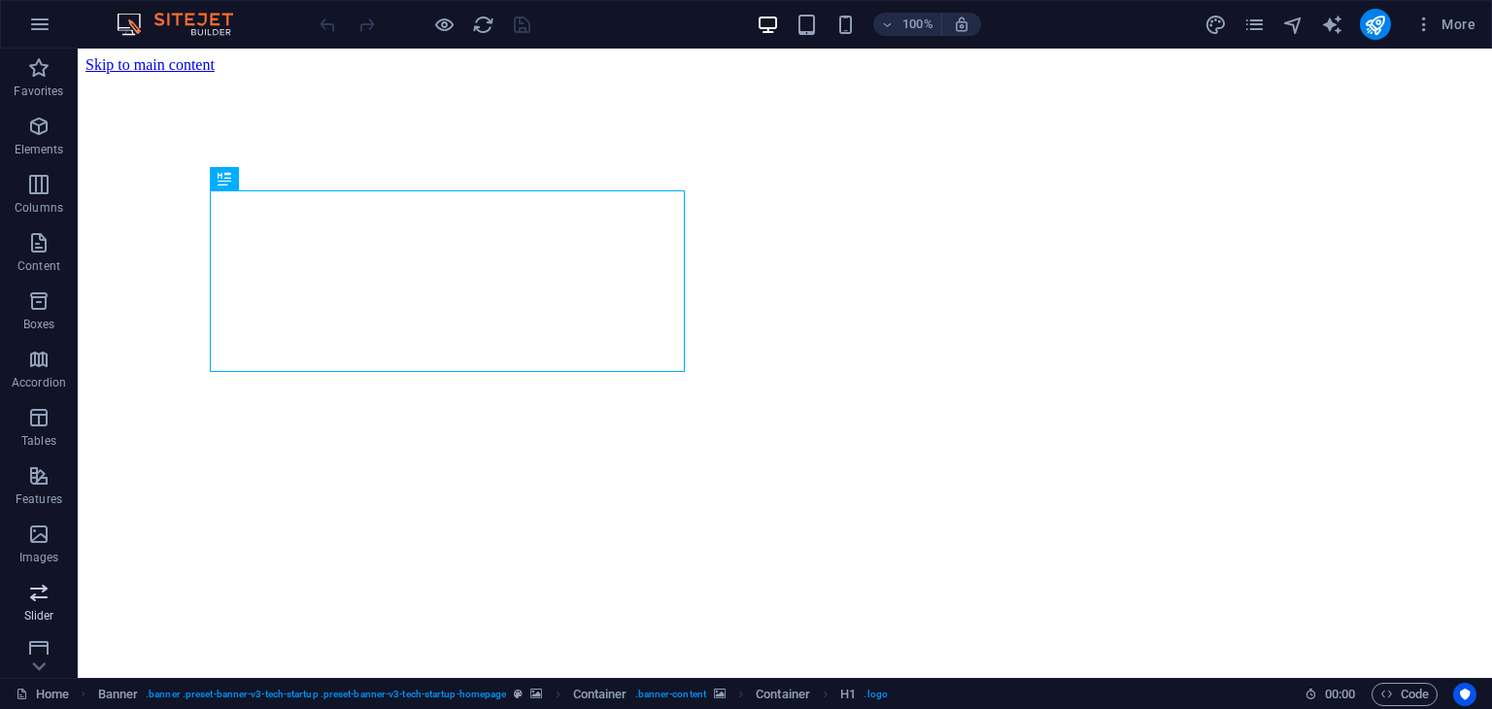
scroll to position [245, 0]
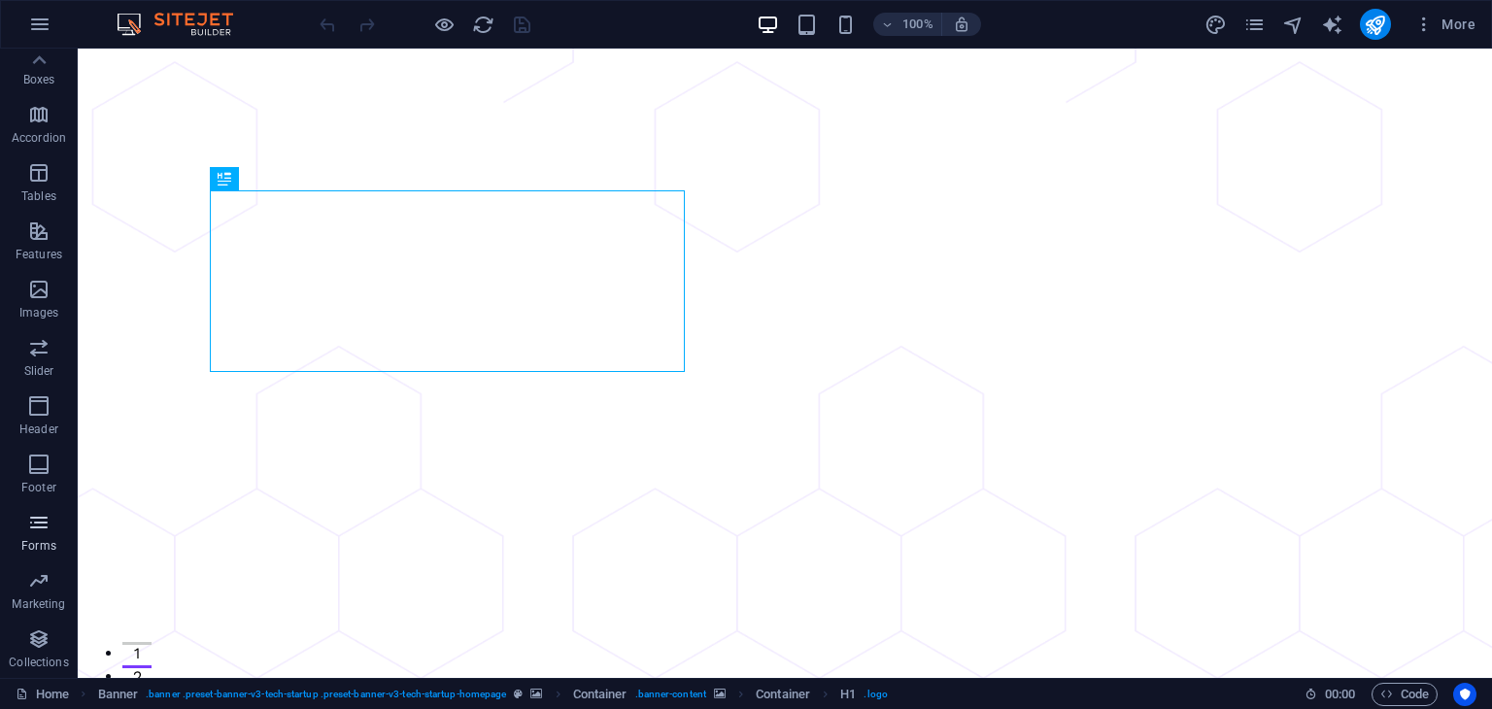
click at [29, 537] on span "Forms" at bounding box center [39, 534] width 78 height 47
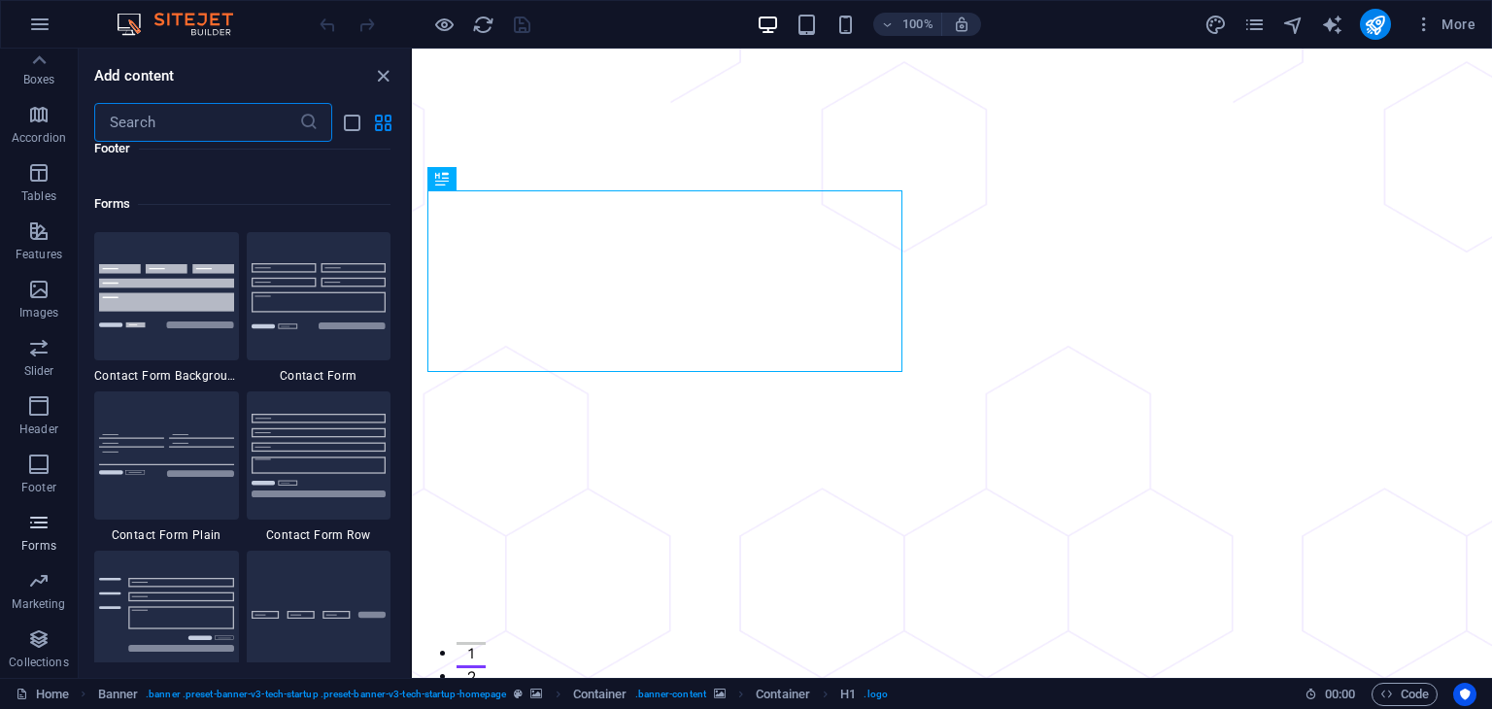
scroll to position [14181, 0]
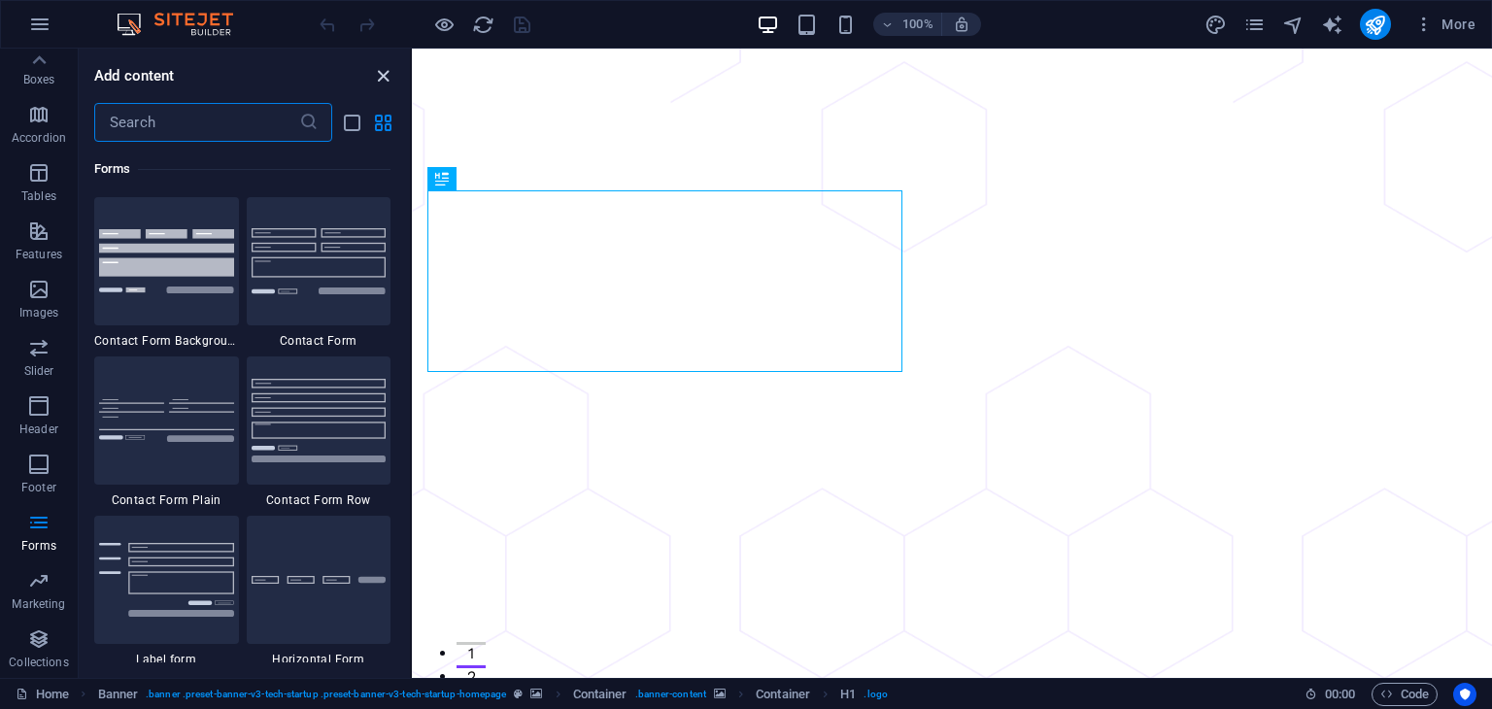
click at [384, 74] on icon "close panel" at bounding box center [383, 76] width 22 height 22
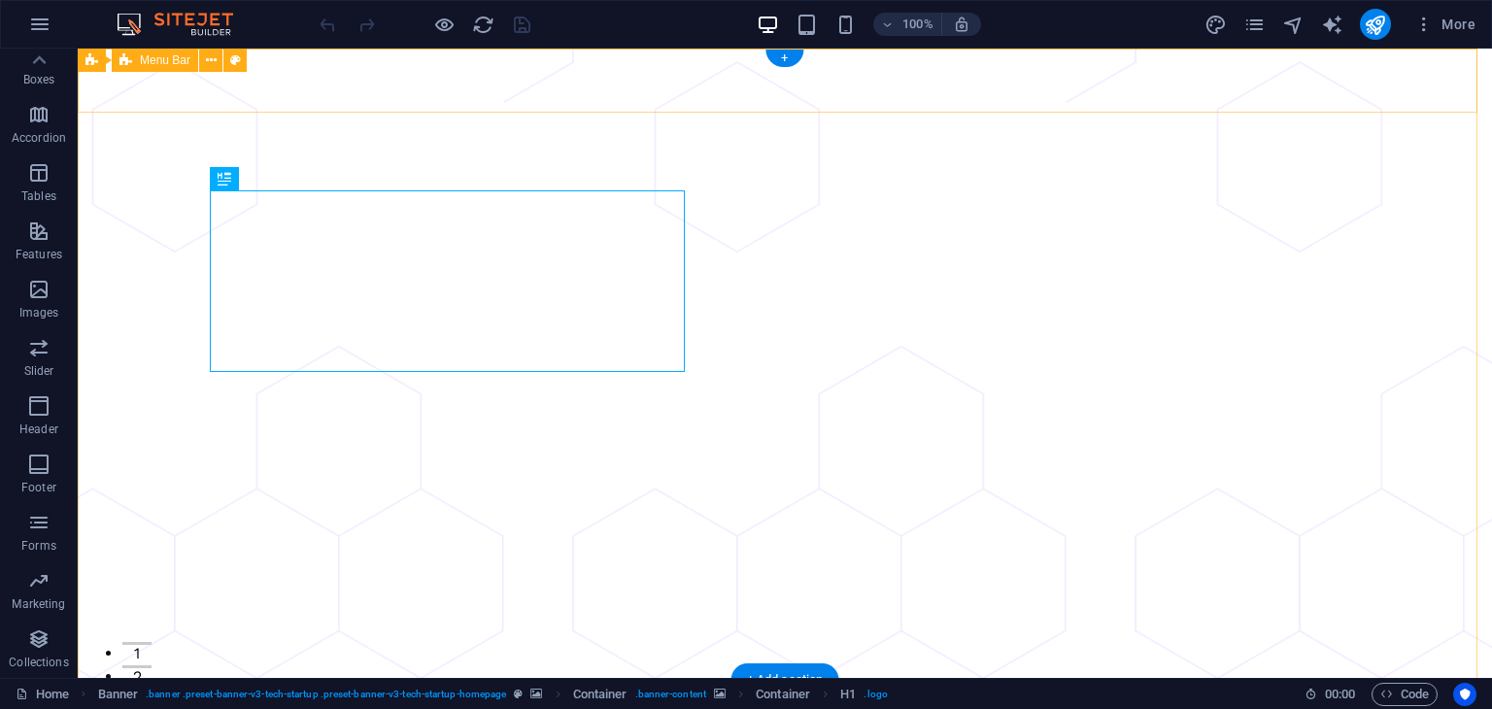
click at [369, 680] on div "About Pricing Contact Blog Menu" at bounding box center [785, 712] width 1414 height 64
